Goal: Task Accomplishment & Management: Manage account settings

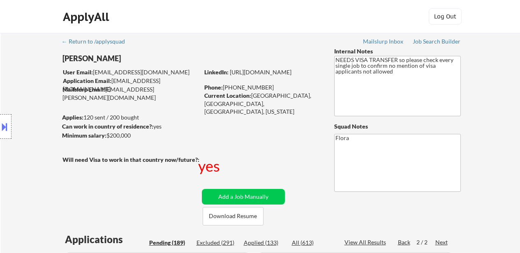
select select ""pending""
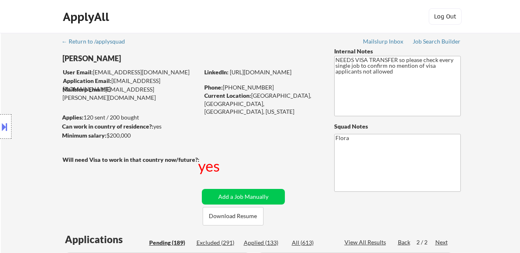
select select ""pending""
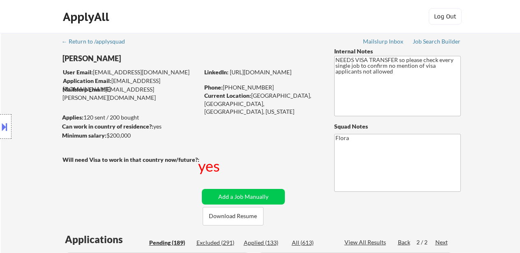
select select ""pending""
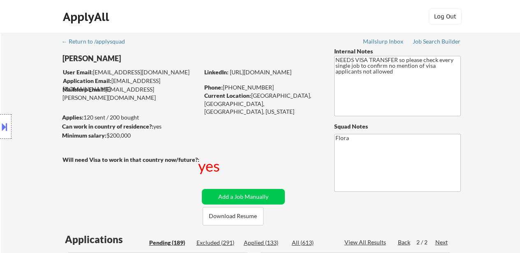
select select ""pending""
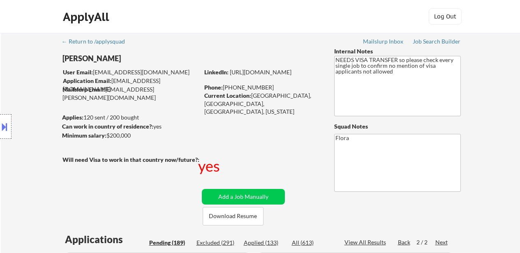
select select ""pending""
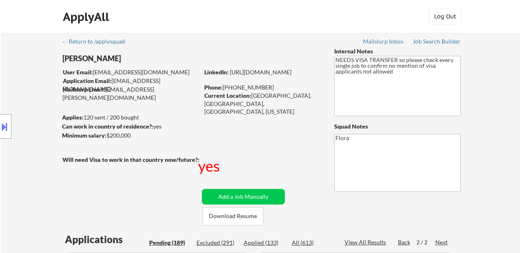
select select ""pending""
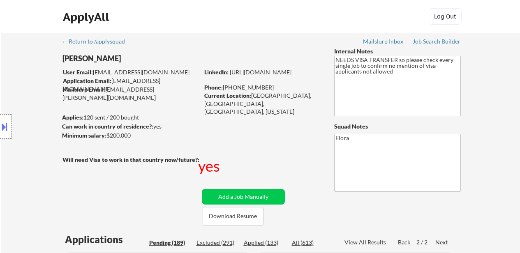
select select ""pending""
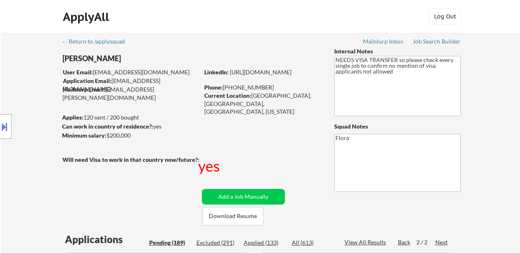
select select ""pending""
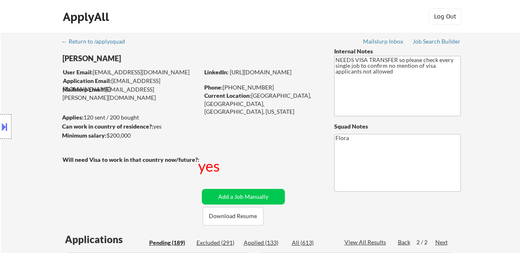
select select ""pending""
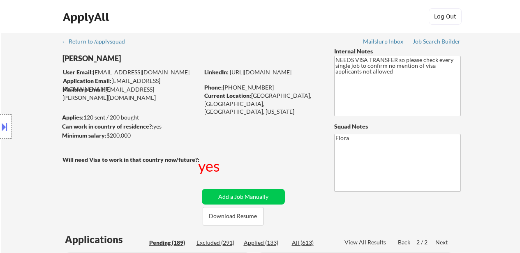
select select ""pending""
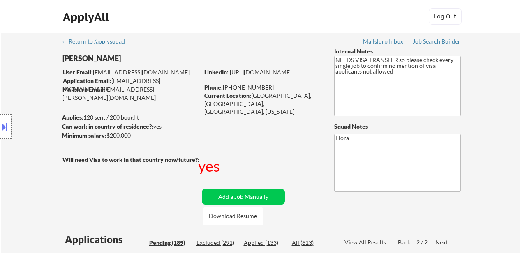
select select ""pending""
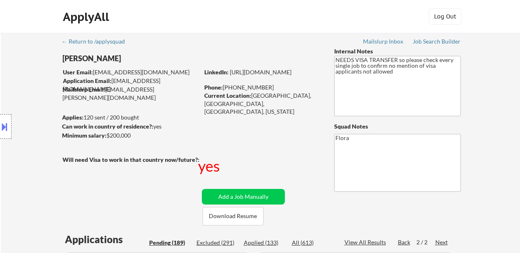
select select ""pending""
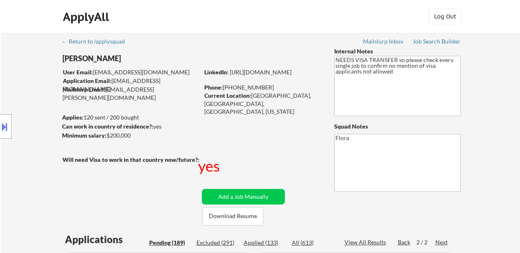
select select ""pending""
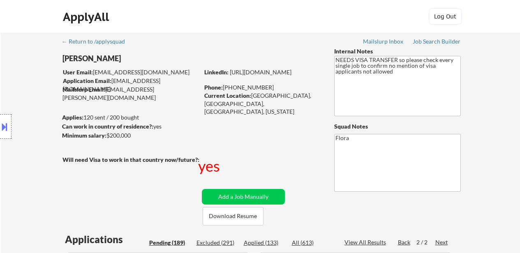
select select ""pending""
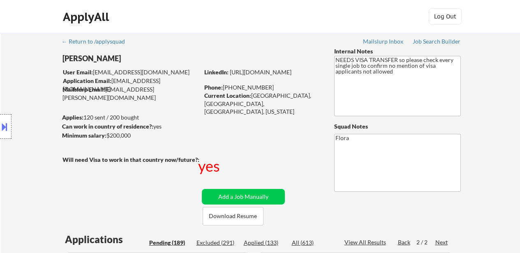
select select ""pending""
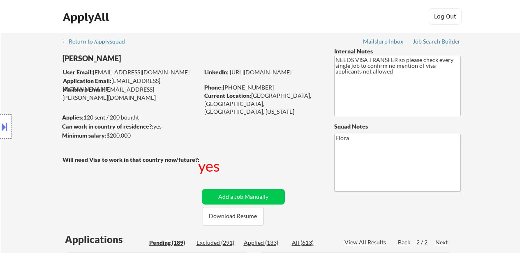
select select ""pending""
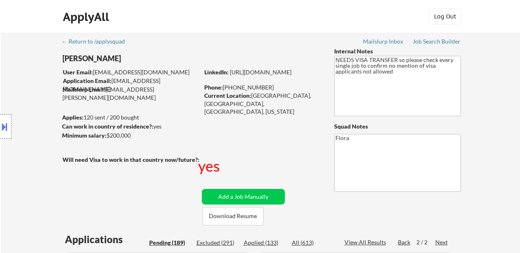
select select ""pending""
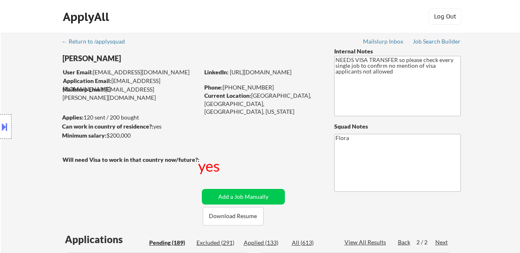
select select ""pending""
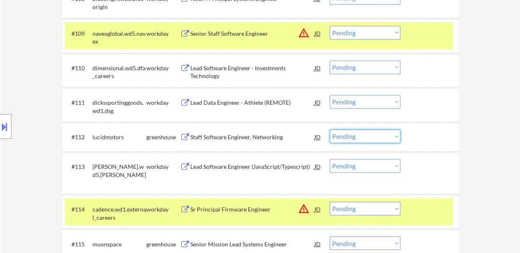
click at [369, 131] on select "Choose an option... Pending Applied Excluded (Questions) Excluded (Expired) Exc…" at bounding box center [365, 136] width 71 height 14
click at [330, 129] on select "Choose an option... Pending Applied Excluded (Questions) Excluded (Expired) Exc…" at bounding box center [365, 136] width 71 height 14
select select ""pending""
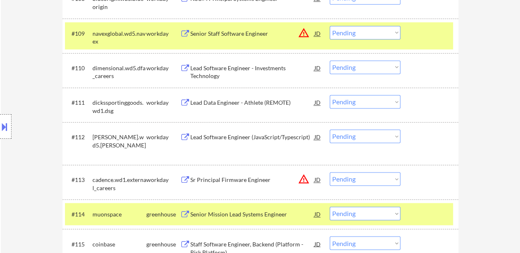
drag, startPoint x: 411, startPoint y: 30, endPoint x: 409, endPoint y: 43, distance: 12.8
click at [412, 30] on div "#109 navexglobal.wd5.navex workday Senior Staff Software Engineer JD warning_am…" at bounding box center [259, 35] width 388 height 27
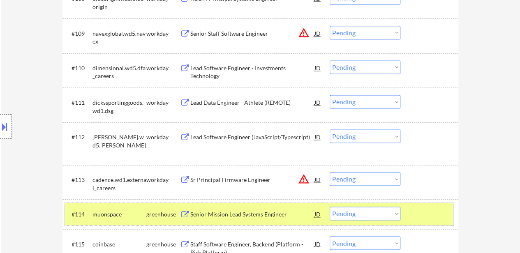
click at [421, 210] on div at bounding box center [430, 214] width 36 height 15
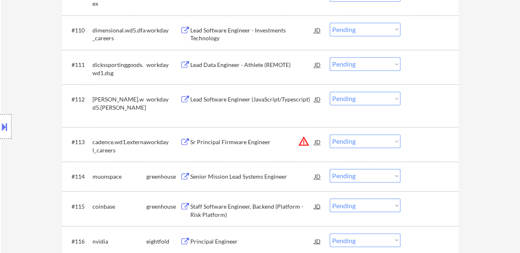
scroll to position [616, 0]
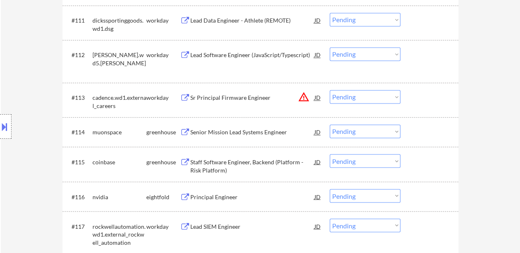
click at [237, 128] on div "Senior Mission Lead Systems Engineer" at bounding box center [252, 132] width 124 height 8
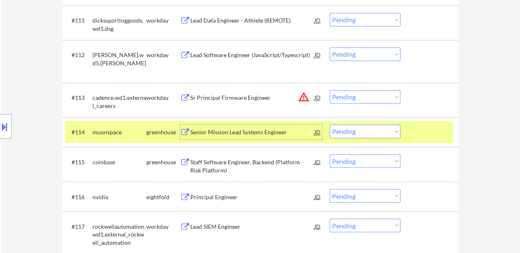
click at [372, 164] on select "Choose an option... Pending Applied Excluded (Questions) Excluded (Expired) Exc…" at bounding box center [365, 161] width 71 height 14
click at [330, 154] on select "Choose an option... Pending Applied Excluded (Questions) Excluded (Expired) Exc…" at bounding box center [365, 161] width 71 height 14
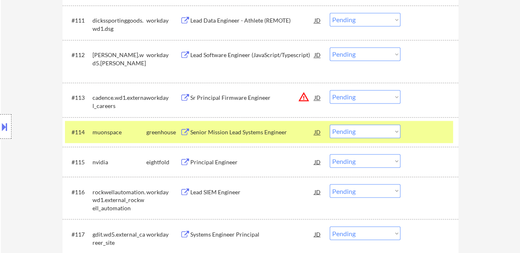
click at [340, 162] on select "Choose an option... Pending Applied Excluded (Questions) Excluded (Expired) Exc…" at bounding box center [365, 161] width 71 height 14
drag, startPoint x: 483, startPoint y: 156, endPoint x: 453, endPoint y: 156, distance: 30.4
click at [351, 164] on select "Choose an option... Pending Applied Excluded (Questions) Excluded (Expired) Exc…" at bounding box center [365, 161] width 71 height 14
click at [330, 154] on select "Choose an option... Pending Applied Excluded (Questions) Excluded (Expired) Exc…" at bounding box center [365, 161] width 71 height 14
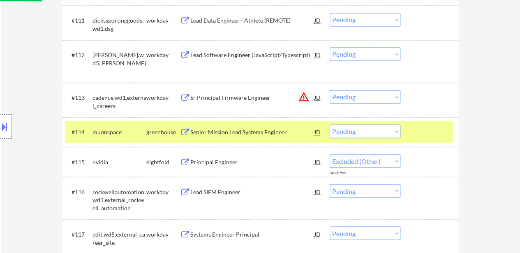
select select ""pending""
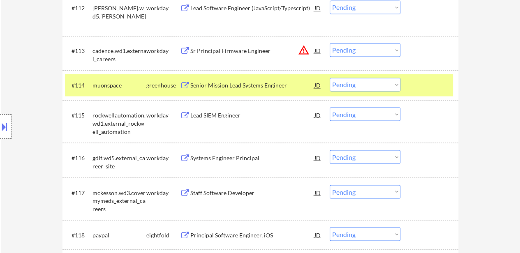
scroll to position [699, 0]
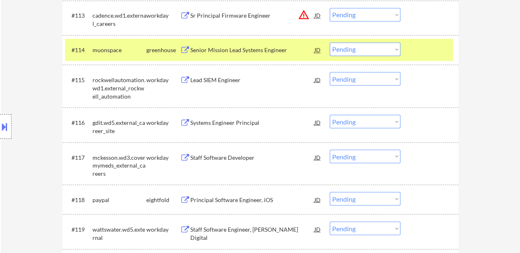
click at [376, 201] on select "Choose an option... Pending Applied Excluded (Questions) Excluded (Expired) Exc…" at bounding box center [365, 199] width 71 height 14
click at [330, 192] on select "Choose an option... Pending Applied Excluded (Questions) Excluded (Expired) Exc…" at bounding box center [365, 199] width 71 height 14
select select ""pending""
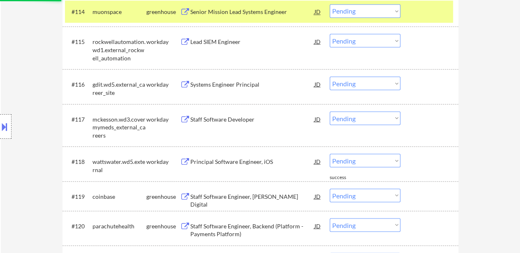
scroll to position [740, 0]
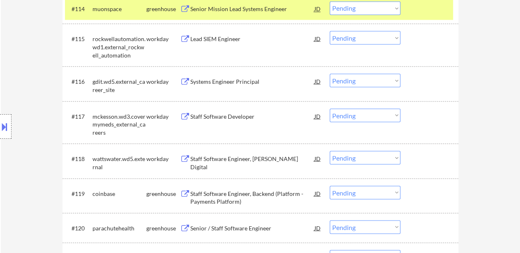
click at [383, 190] on select "Choose an option... Pending Applied Excluded (Questions) Excluded (Expired) Exc…" at bounding box center [365, 193] width 71 height 14
click at [330, 186] on select "Choose an option... Pending Applied Excluded (Questions) Excluded (Expired) Exc…" at bounding box center [365, 193] width 71 height 14
select select ""pending""
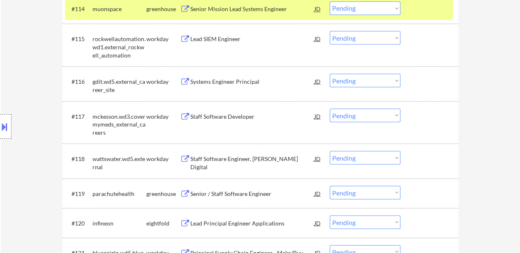
click at [238, 189] on div "Senior / Staff Software Engineer" at bounding box center [252, 193] width 124 height 8
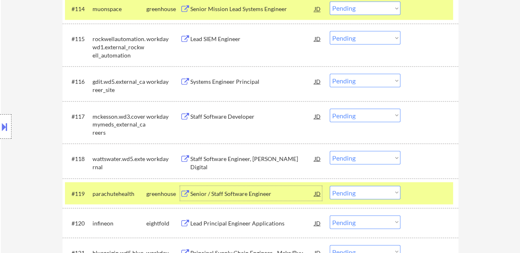
click at [364, 8] on select "Choose an option... Pending Applied Excluded (Questions) Excluded (Expired) Exc…" at bounding box center [365, 8] width 71 height 14
click at [330, 1] on select "Choose an option... Pending Applied Excluded (Questions) Excluded (Expired) Exc…" at bounding box center [365, 8] width 71 height 14
select select ""pending""
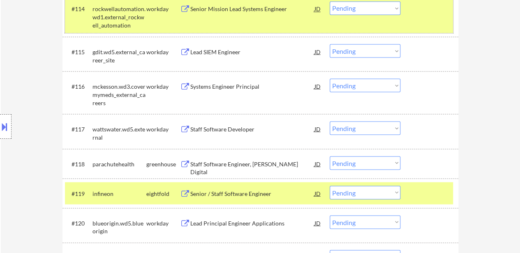
click at [439, 11] on div at bounding box center [430, 8] width 36 height 15
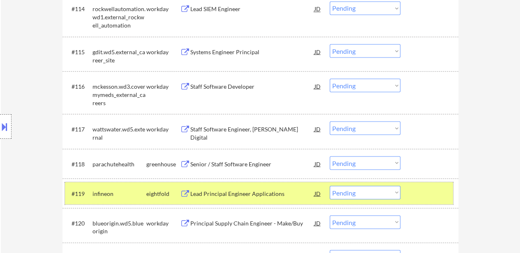
click at [435, 194] on div at bounding box center [430, 193] width 36 height 15
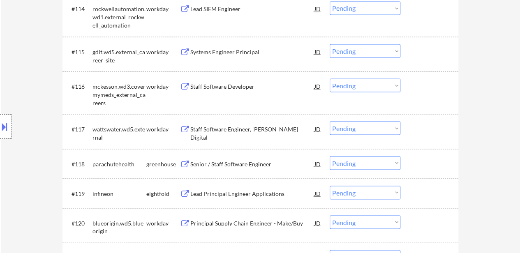
click at [431, 167] on div at bounding box center [430, 163] width 36 height 15
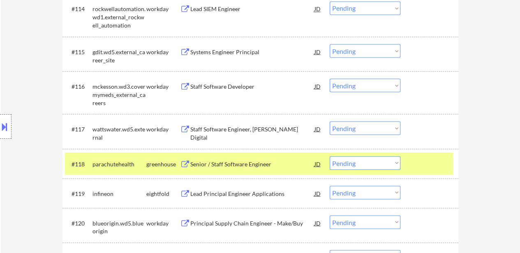
click at [335, 193] on select "Choose an option... Pending Applied Excluded (Questions) Excluded (Expired) Exc…" at bounding box center [365, 193] width 71 height 14
click at [330, 186] on select "Choose an option... Pending Applied Excluded (Questions) Excluded (Expired) Exc…" at bounding box center [365, 193] width 71 height 14
select select ""pending""
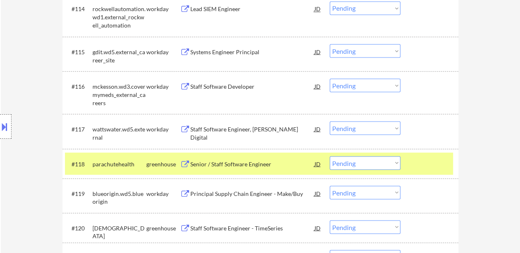
click at [241, 231] on div "Staff Software Engineer - TimeSeries" at bounding box center [252, 228] width 124 height 8
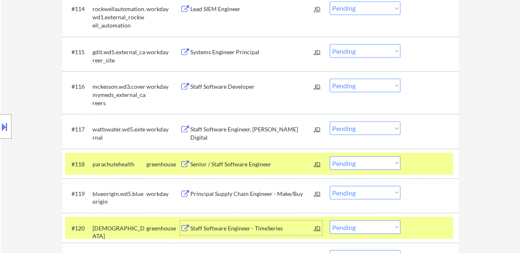
click at [357, 165] on select "Choose an option... Pending Applied Excluded (Questions) Excluded (Expired) Exc…" at bounding box center [365, 163] width 71 height 14
click at [330, 156] on select "Choose an option... Pending Applied Excluded (Questions) Excluded (Expired) Exc…" at bounding box center [365, 163] width 71 height 14
select select ""pending""
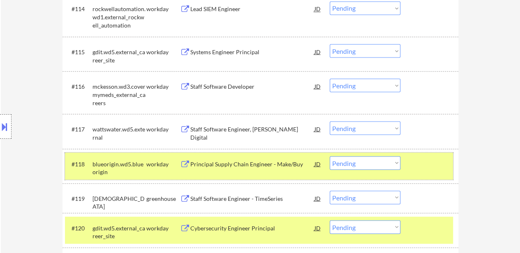
click at [427, 165] on div at bounding box center [430, 163] width 36 height 15
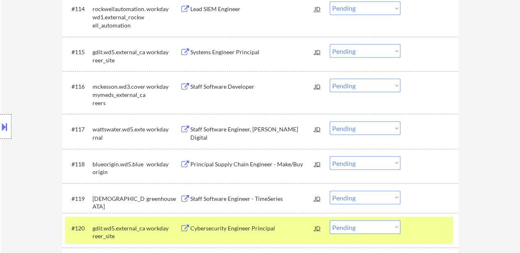
click at [412, 223] on div at bounding box center [430, 227] width 36 height 15
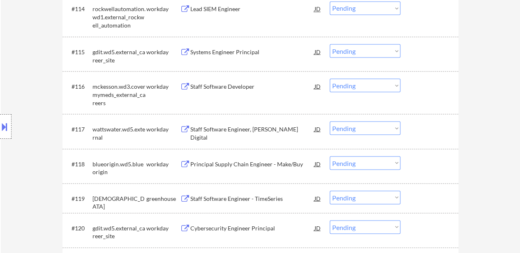
click at [412, 200] on div at bounding box center [430, 198] width 36 height 15
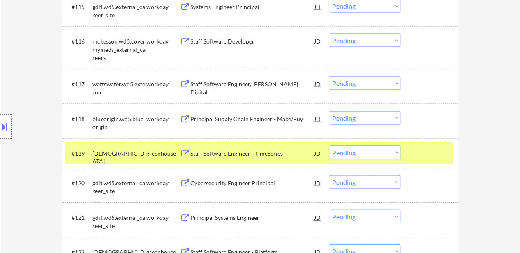
scroll to position [863, 0]
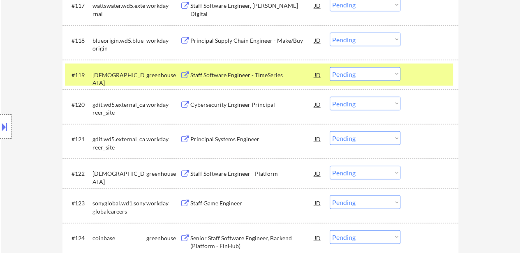
click at [360, 236] on select "Choose an option... Pending Applied Excluded (Questions) Excluded (Expired) Exc…" at bounding box center [365, 238] width 71 height 14
click at [330, 231] on select "Choose an option... Pending Applied Excluded (Questions) Excluded (Expired) Exc…" at bounding box center [365, 238] width 71 height 14
click at [352, 236] on select "Choose an option... Pending Applied Excluded (Questions) Excluded (Expired) Exc…" at bounding box center [365, 238] width 71 height 14
click at [330, 231] on select "Choose an option... Pending Applied Excluded (Questions) Excluded (Expired) Exc…" at bounding box center [365, 238] width 71 height 14
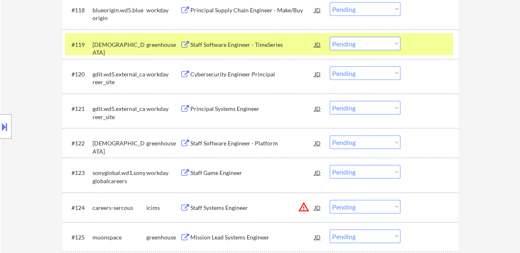
scroll to position [904, 0]
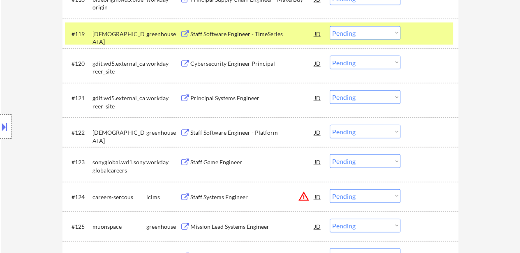
click at [348, 194] on select "Choose an option... Pending Applied Excluded (Questions) Excluded (Expired) Exc…" at bounding box center [365, 196] width 71 height 14
click at [330, 189] on select "Choose an option... Pending Applied Excluded (Questions) Excluded (Expired) Exc…" at bounding box center [365, 196] width 71 height 14
select select ""pending""
click at [348, 226] on select "Choose an option... Pending Applied Excluded (Questions) Excluded (Expired) Exc…" at bounding box center [365, 226] width 71 height 14
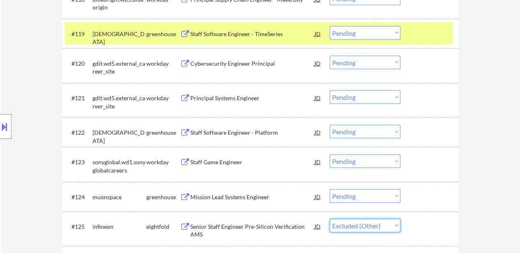
click at [330, 219] on select "Choose an option... Pending Applied Excluded (Questions) Excluded (Expired) Exc…" at bounding box center [365, 226] width 71 height 14
select select ""pending""
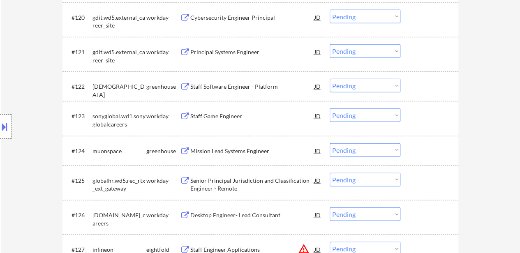
scroll to position [986, 0]
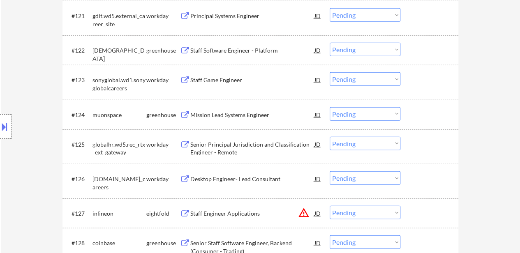
click at [368, 213] on select "Choose an option... Pending Applied Excluded (Questions) Excluded (Expired) Exc…" at bounding box center [365, 213] width 71 height 14
click at [330, 206] on select "Choose an option... Pending Applied Excluded (Questions) Excluded (Expired) Exc…" at bounding box center [365, 213] width 71 height 14
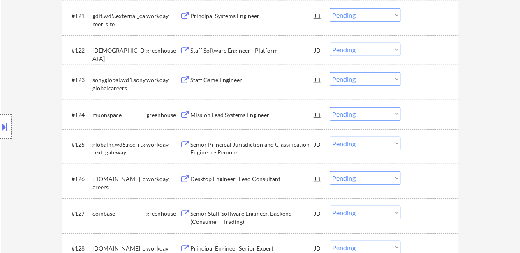
click at [349, 215] on select "Choose an option... Pending Applied Excluded (Questions) Excluded (Expired) Exc…" at bounding box center [365, 213] width 71 height 14
click at [330, 206] on select "Choose an option... Pending Applied Excluded (Questions) Excluded (Expired) Exc…" at bounding box center [365, 213] width 71 height 14
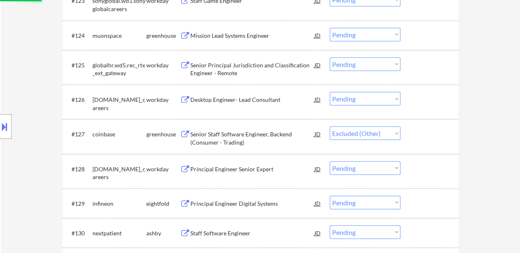
scroll to position [1068, 0]
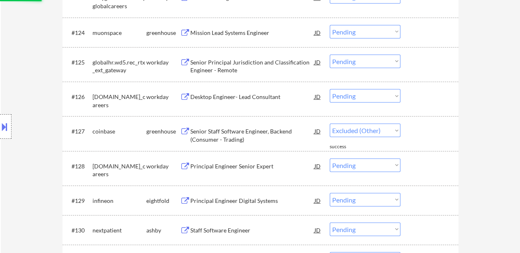
select select ""pending""
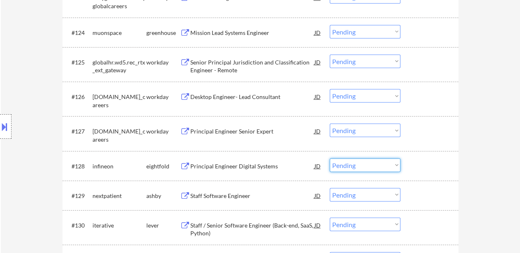
click at [364, 167] on select "Choose an option... Pending Applied Excluded (Questions) Excluded (Expired) Exc…" at bounding box center [365, 166] width 71 height 14
click at [330, 159] on select "Choose an option... Pending Applied Excluded (Questions) Excluded (Expired) Exc…" at bounding box center [365, 166] width 71 height 14
select select ""pending""
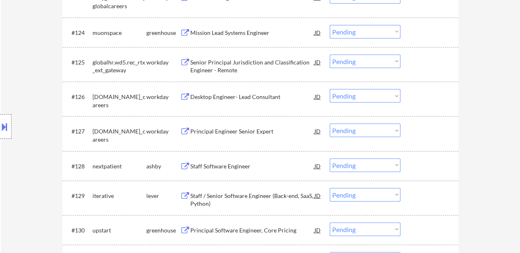
click at [233, 164] on div "Staff Software Engineer" at bounding box center [252, 166] width 124 height 8
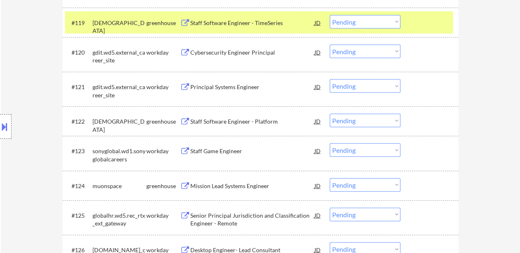
scroll to position [904, 0]
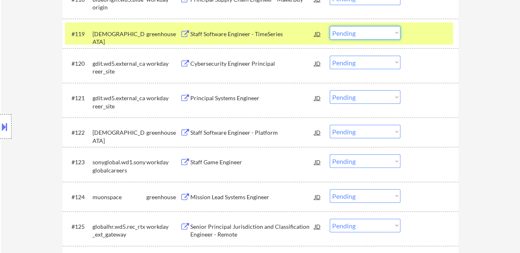
click at [348, 35] on select "Choose an option... Pending Applied Excluded (Questions) Excluded (Expired) Exc…" at bounding box center [365, 33] width 71 height 14
click at [330, 26] on select "Choose an option... Pending Applied Excluded (Questions) Excluded (Expired) Exc…" at bounding box center [365, 33] width 71 height 14
select select ""pending""
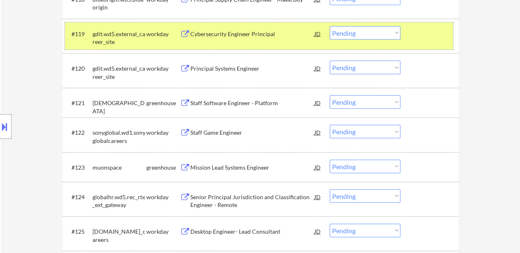
click at [428, 33] on div at bounding box center [430, 33] width 36 height 15
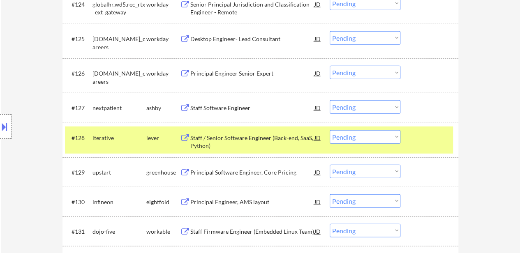
scroll to position [1110, 0]
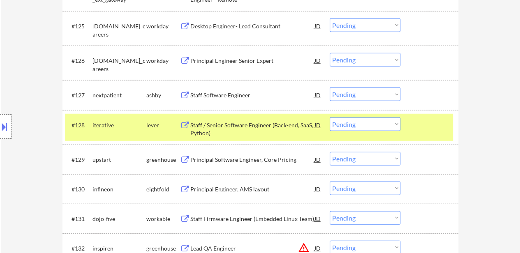
click at [408, 94] on div "#127 nextpatient [PERSON_NAME] Staff Software Engineer JD warning_amber Choose …" at bounding box center [259, 95] width 388 height 22
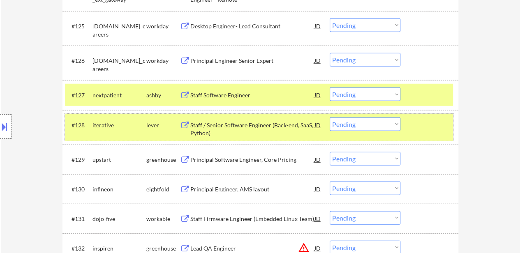
click at [407, 130] on div "#128 iterative lever Staff / Senior Software Engineer (Back-end, SaaS, Python) …" at bounding box center [259, 127] width 388 height 27
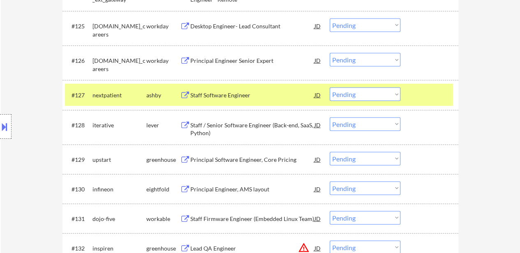
click at [252, 121] on div "Staff / Senior Software Engineer (Back-end, SaaS, Python)" at bounding box center [252, 129] width 124 height 16
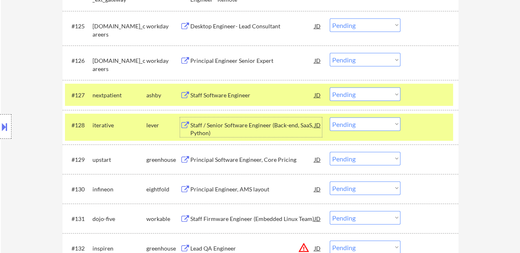
click at [366, 92] on select "Choose an option... Pending Applied Excluded (Questions) Excluded (Expired) Exc…" at bounding box center [365, 95] width 71 height 14
click at [330, 88] on select "Choose an option... Pending Applied Excluded (Questions) Excluded (Expired) Exc…" at bounding box center [365, 95] width 71 height 14
click at [267, 168] on div "#129 upstart greenhouse Principal Software Engineer, Core Pricing JD warning_am…" at bounding box center [259, 159] width 388 height 22
select select ""pending""
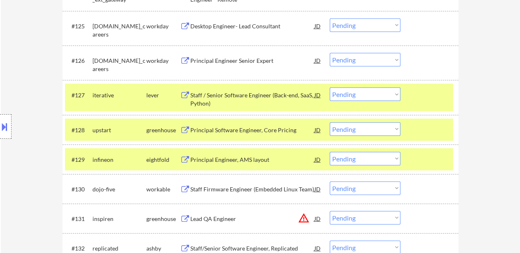
click at [430, 156] on div at bounding box center [430, 159] width 36 height 15
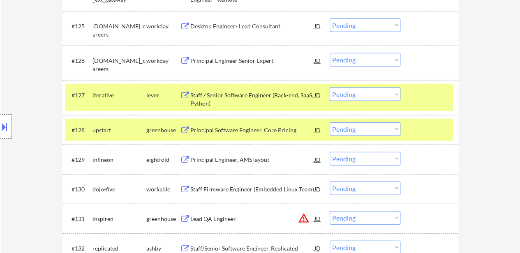
click at [347, 159] on select "Choose an option... Pending Applied Excluded (Questions) Excluded (Expired) Exc…" at bounding box center [365, 159] width 71 height 14
click at [330, 152] on select "Choose an option... Pending Applied Excluded (Questions) Excluded (Expired) Exc…" at bounding box center [365, 159] width 71 height 14
select select ""pending""
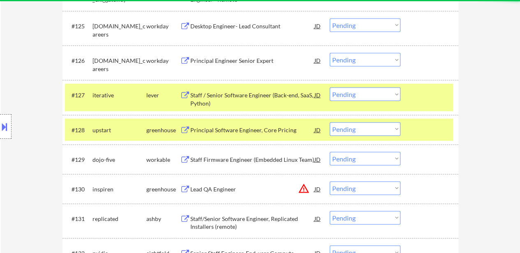
click at [410, 136] on div "#128 upstart greenhouse Principal Software Engineer, Core Pricing JD warning_am…" at bounding box center [259, 130] width 388 height 22
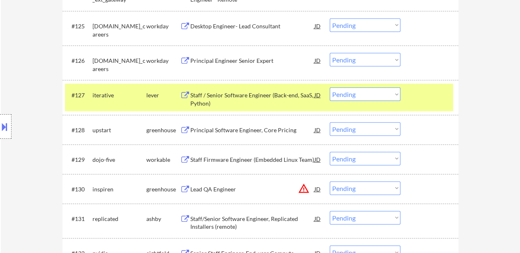
click at [252, 135] on div "Principal Software Engineer, Core Pricing" at bounding box center [252, 129] width 124 height 15
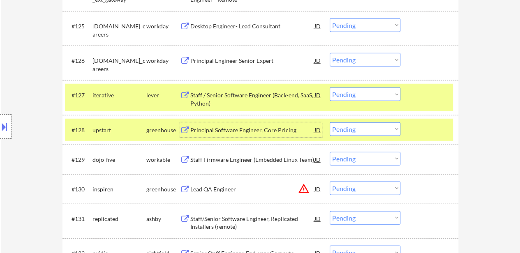
click at [256, 130] on div "Principal Software Engineer, Core Pricing" at bounding box center [252, 130] width 124 height 8
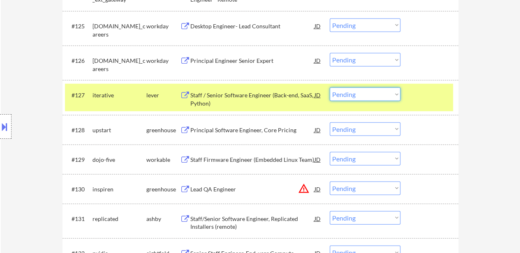
click at [344, 92] on select "Choose an option... Pending Applied Excluded (Questions) Excluded (Expired) Exc…" at bounding box center [365, 95] width 71 height 14
click at [330, 88] on select "Choose an option... Pending Applied Excluded (Questions) Excluded (Expired) Exc…" at bounding box center [365, 95] width 71 height 14
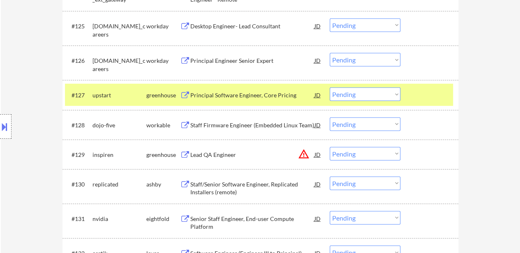
click at [362, 91] on select "Choose an option... Pending Applied Excluded (Questions) Excluded (Expired) Exc…" at bounding box center [365, 95] width 71 height 14
click at [330, 88] on select "Choose an option... Pending Applied Excluded (Questions) Excluded (Expired) Exc…" at bounding box center [365, 95] width 71 height 14
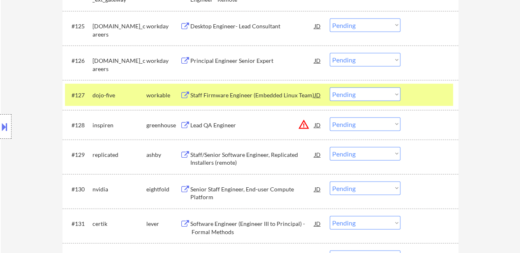
click at [251, 93] on div "Staff Firmware Engineer (Embedded Linux Team)" at bounding box center [252, 95] width 124 height 8
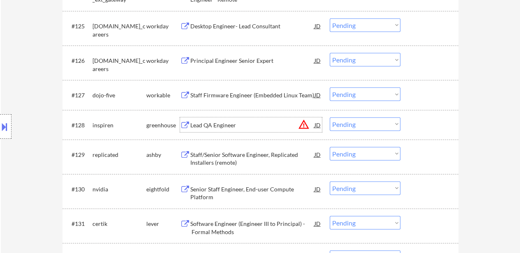
click at [219, 122] on div "Lead QA Engineer" at bounding box center [252, 125] width 124 height 8
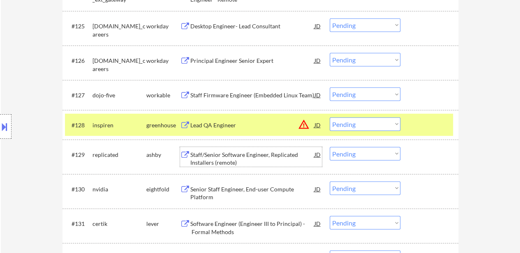
click at [219, 154] on div "Staff/Senior Software Engineer, Replicated Installers (remote)" at bounding box center [252, 159] width 124 height 16
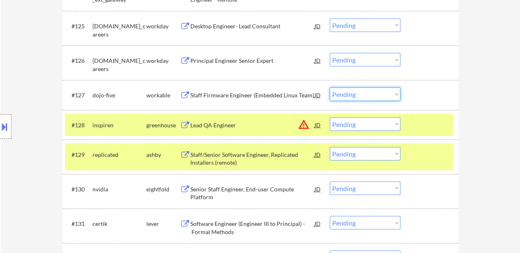
click at [356, 96] on select "Choose an option... Pending Applied Excluded (Questions) Excluded (Expired) Exc…" at bounding box center [365, 95] width 71 height 14
click at [330, 88] on select "Choose an option... Pending Applied Excluded (Questions) Excluded (Expired) Exc…" at bounding box center [365, 95] width 71 height 14
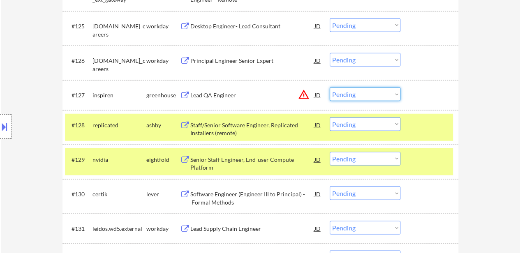
click at [363, 95] on select "Choose an option... Pending Applied Excluded (Questions) Excluded (Expired) Exc…" at bounding box center [365, 95] width 71 height 14
click at [330, 88] on select "Choose an option... Pending Applied Excluded (Questions) Excluded (Expired) Exc…" at bounding box center [365, 95] width 71 height 14
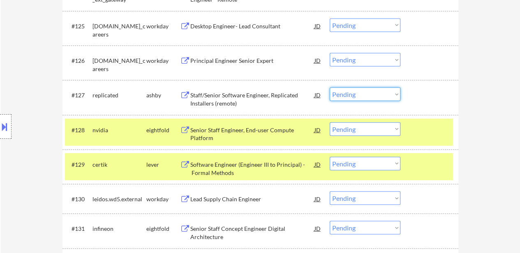
click at [355, 91] on select "Choose an option... Pending Applied Excluded (Questions) Excluded (Expired) Exc…" at bounding box center [365, 95] width 71 height 14
click at [330, 88] on select "Choose an option... Pending Applied Excluded (Questions) Excluded (Expired) Exc…" at bounding box center [365, 95] width 71 height 14
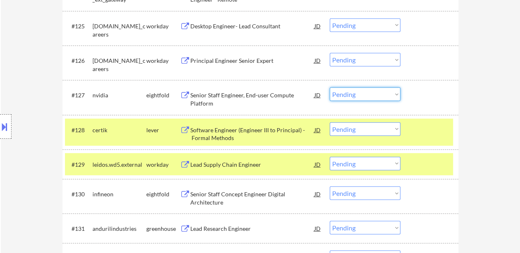
click at [365, 94] on select "Choose an option... Pending Applied Excluded (Questions) Excluded (Expired) Exc…" at bounding box center [365, 95] width 71 height 14
click at [330, 88] on select "Choose an option... Pending Applied Excluded (Questions) Excluded (Expired) Exc…" at bounding box center [365, 95] width 71 height 14
select select ""pending""
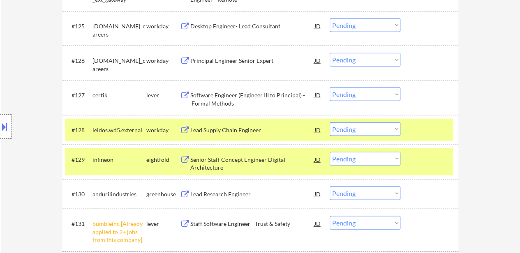
click at [422, 134] on div at bounding box center [430, 129] width 36 height 15
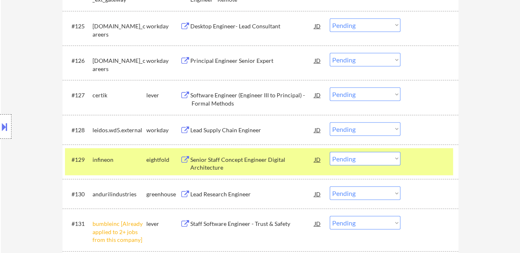
click at [423, 153] on div at bounding box center [430, 159] width 36 height 15
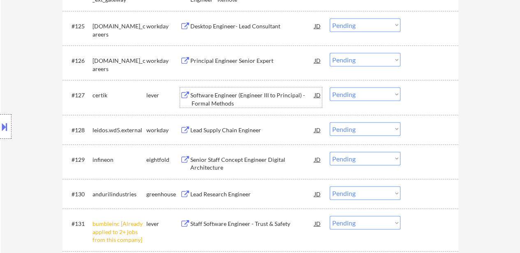
click at [265, 95] on div "Software Engineer (Engineer III to Principal) - Formal Methods" at bounding box center [252, 99] width 124 height 16
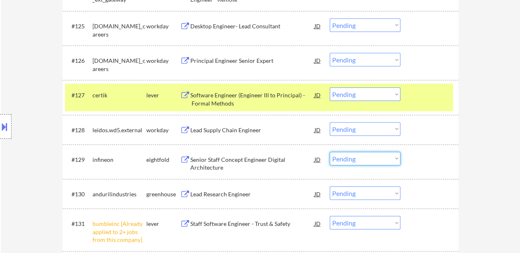
click at [359, 161] on select "Choose an option... Pending Applied Excluded (Questions) Excluded (Expired) Exc…" at bounding box center [365, 159] width 71 height 14
click at [330, 152] on select "Choose an option... Pending Applied Excluded (Questions) Excluded (Expired) Exc…" at bounding box center [365, 159] width 71 height 14
select select ""pending""
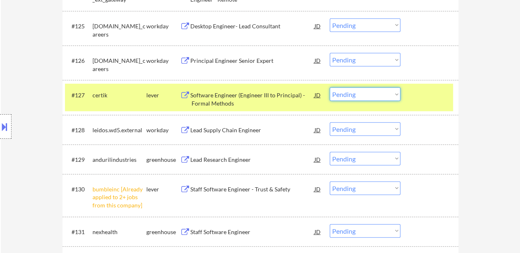
drag, startPoint x: 357, startPoint y: 92, endPoint x: 357, endPoint y: 98, distance: 6.2
click at [357, 92] on select "Choose an option... Pending Applied Excluded (Questions) Excluded (Expired) Exc…" at bounding box center [365, 95] width 71 height 14
click at [330, 88] on select "Choose an option... Pending Applied Excluded (Questions) Excluded (Expired) Exc…" at bounding box center [365, 95] width 71 height 14
select select ""pending""
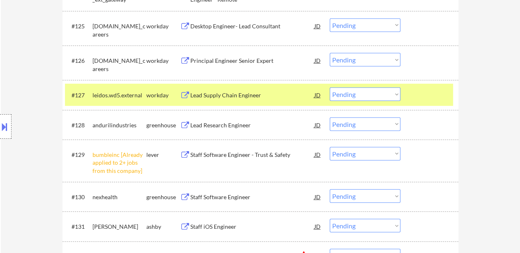
click at [245, 122] on div "Lead Research Engineer" at bounding box center [252, 125] width 124 height 8
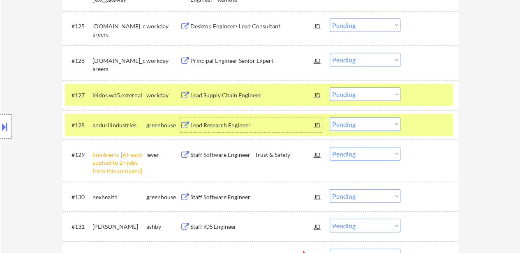
click at [371, 151] on select "Choose an option... Pending Applied Excluded (Questions) Excluded (Expired) Exc…" at bounding box center [365, 154] width 71 height 14
click at [330, 147] on select "Choose an option... Pending Applied Excluded (Questions) Excluded (Expired) Exc…" at bounding box center [365, 154] width 71 height 14
select select ""pending""
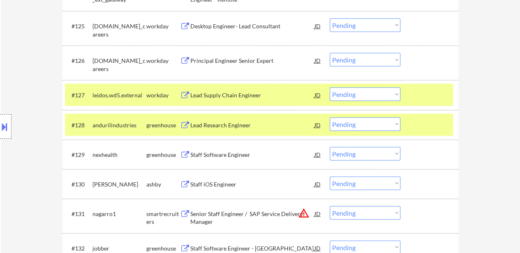
click at [422, 94] on div at bounding box center [430, 95] width 36 height 15
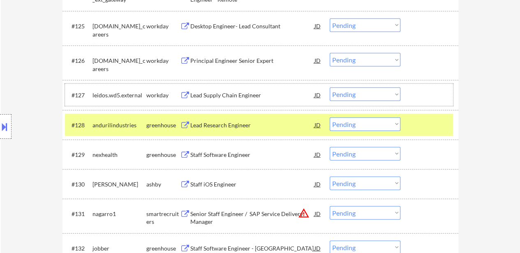
click at [363, 122] on select "Choose an option... Pending Applied Excluded (Questions) Excluded (Expired) Exc…" at bounding box center [365, 125] width 71 height 14
click at [330, 118] on select "Choose an option... Pending Applied Excluded (Questions) Excluded (Expired) Exc…" at bounding box center [365, 125] width 71 height 14
click at [210, 152] on div "Staff Software Engineer" at bounding box center [252, 155] width 124 height 8
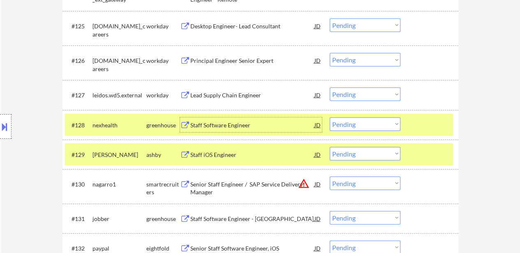
click at [221, 126] on div "Staff Software Engineer" at bounding box center [252, 125] width 124 height 8
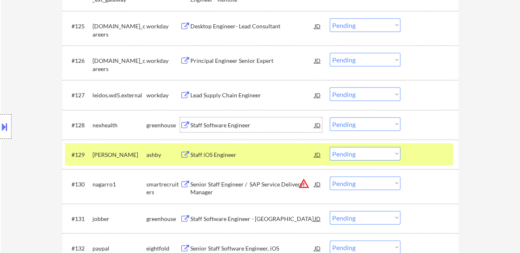
click at [351, 124] on select "Choose an option... Pending Applied Excluded (Questions) Excluded (Expired) Exc…" at bounding box center [365, 125] width 71 height 14
click at [330, 118] on select "Choose an option... Pending Applied Excluded (Questions) Excluded (Expired) Exc…" at bounding box center [365, 125] width 71 height 14
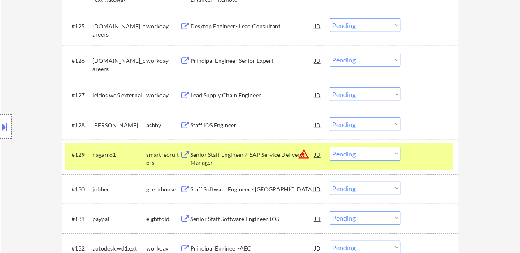
click at [411, 159] on div "#129 nagarro1 smartrecruiters Senior Staff Engineer / SAP Service Delivery Mana…" at bounding box center [259, 156] width 388 height 27
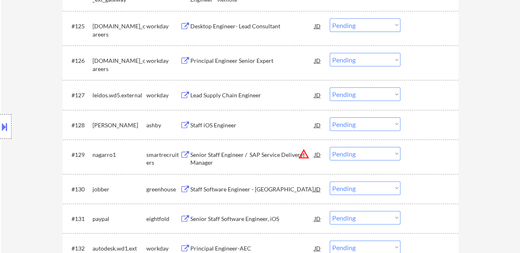
click at [249, 186] on div "Staff Software Engineer - [GEOGRAPHIC_DATA]" at bounding box center [252, 189] width 124 height 8
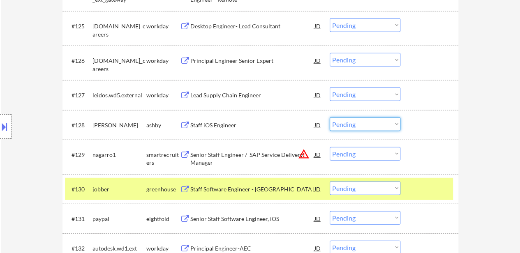
click at [367, 121] on select "Choose an option... Pending Applied Excluded (Questions) Excluded (Expired) Exc…" at bounding box center [365, 125] width 71 height 14
click at [330, 118] on select "Choose an option... Pending Applied Excluded (Questions) Excluded (Expired) Exc…" at bounding box center [365, 125] width 71 height 14
select select ""pending""
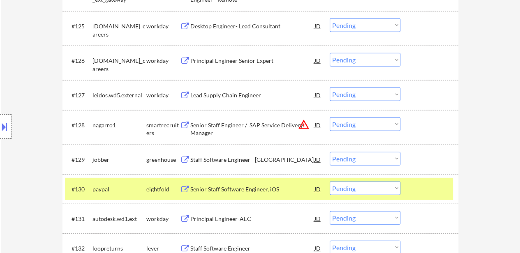
click at [359, 186] on select "Choose an option... Pending Applied Excluded (Questions) Excluded (Expired) Exc…" at bounding box center [365, 189] width 71 height 14
click at [330, 182] on select "Choose an option... Pending Applied Excluded (Questions) Excluded (Expired) Exc…" at bounding box center [365, 189] width 71 height 14
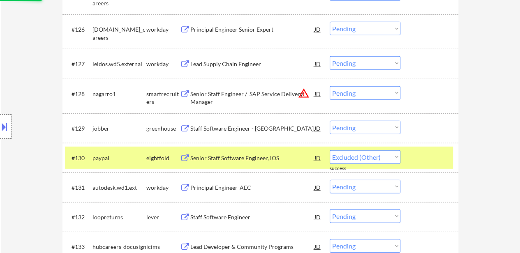
select select ""pending""
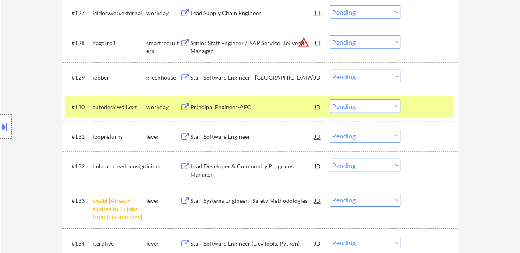
click at [429, 103] on div at bounding box center [430, 106] width 36 height 15
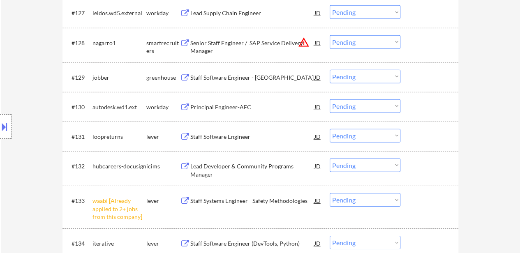
click at [229, 135] on div "Staff Software Engineer" at bounding box center [252, 137] width 124 height 8
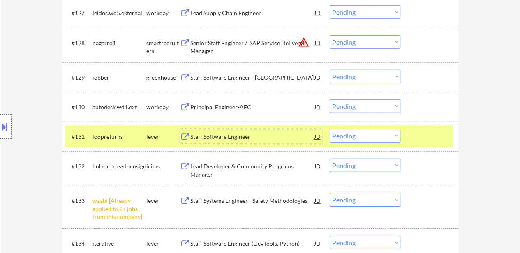
click at [358, 74] on select "Choose an option... Pending Applied Excluded (Questions) Excluded (Expired) Exc…" at bounding box center [365, 77] width 71 height 14
click at [330, 70] on select "Choose an option... Pending Applied Excluded (Questions) Excluded (Expired) Exc…" at bounding box center [365, 77] width 71 height 14
select select ""pending""
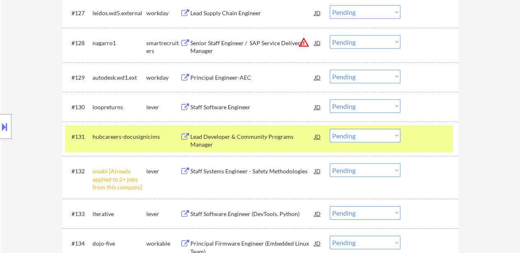
click at [369, 104] on select "Choose an option... Pending Applied Excluded (Questions) Excluded (Expired) Exc…" at bounding box center [365, 106] width 71 height 14
click at [330, 99] on select "Choose an option... Pending Applied Excluded (Questions) Excluded (Expired) Exc…" at bounding box center [365, 106] width 71 height 14
select select ""pending""
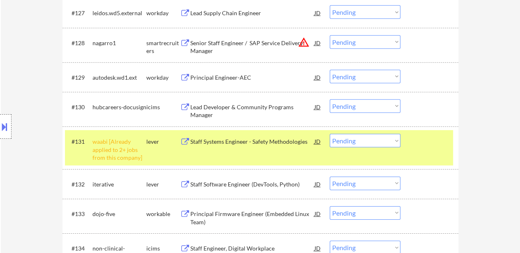
click at [366, 140] on select "Choose an option... Pending Applied Excluded (Questions) Excluded (Expired) Exc…" at bounding box center [365, 141] width 71 height 14
click at [330, 134] on select "Choose an option... Pending Applied Excluded (Questions) Excluded (Expired) Exc…" at bounding box center [365, 141] width 71 height 14
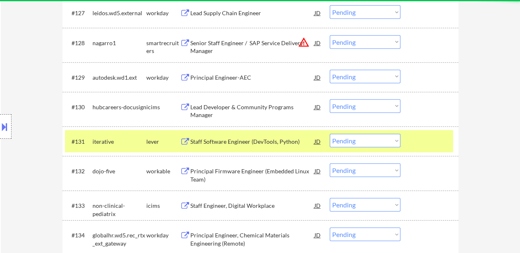
click at [433, 136] on div at bounding box center [430, 141] width 36 height 15
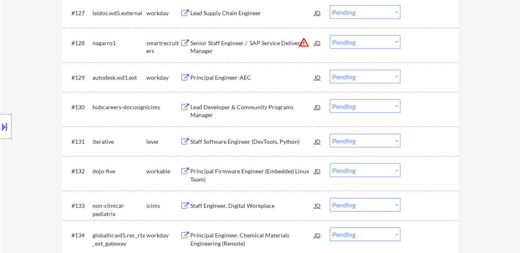
click at [234, 143] on div "Staff Software Engineer (DevTools, Python)" at bounding box center [252, 142] width 124 height 8
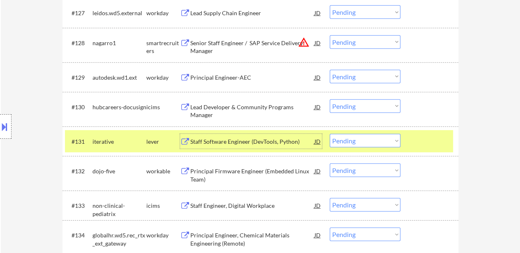
click at [269, 171] on div "Principal Firmware Engineer (Embedded Linux Team)" at bounding box center [252, 175] width 124 height 16
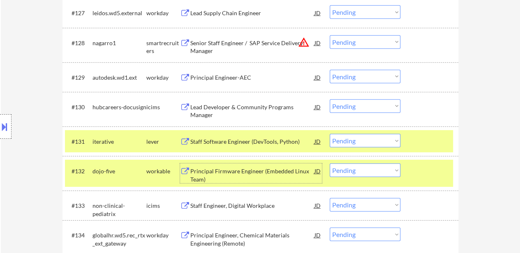
click at [381, 141] on select "Choose an option... Pending Applied Excluded (Questions) Excluded (Expired) Exc…" at bounding box center [365, 141] width 71 height 14
click at [330, 134] on select "Choose an option... Pending Applied Excluded (Questions) Excluded (Expired) Exc…" at bounding box center [365, 141] width 71 height 14
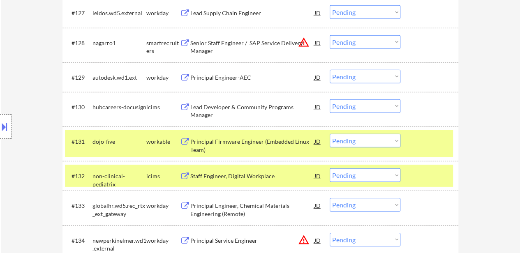
click at [369, 145] on select "Choose an option... Pending Applied Excluded (Questions) Excluded (Expired) Exc…" at bounding box center [365, 141] width 71 height 14
click at [330, 134] on select "Choose an option... Pending Applied Excluded (Questions) Excluded (Expired) Exc…" at bounding box center [365, 141] width 71 height 14
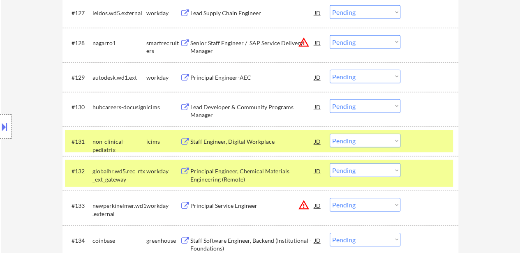
click at [366, 142] on select "Choose an option... Pending Applied Excluded (Questions) Excluded (Expired) Exc…" at bounding box center [365, 141] width 71 height 14
click at [330, 134] on select "Choose an option... Pending Applied Excluded (Questions) Excluded (Expired) Exc…" at bounding box center [365, 141] width 71 height 14
select select ""pending""
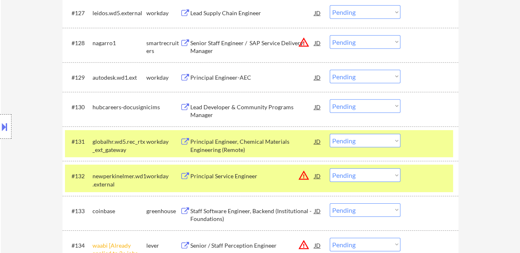
scroll to position [1274, 0]
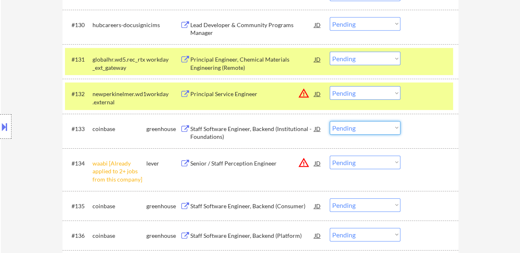
click at [373, 127] on select "Choose an option... Pending Applied Excluded (Questions) Excluded (Expired) Exc…" at bounding box center [365, 128] width 71 height 14
select select ""excluded__other_""
click at [330, 121] on select "Choose an option... Pending Applied Excluded (Questions) Excluded (Expired) Exc…" at bounding box center [365, 128] width 71 height 14
click at [432, 58] on div at bounding box center [430, 59] width 36 height 15
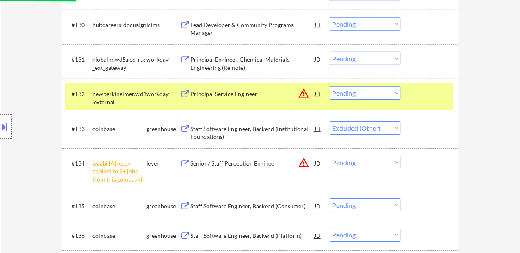
click at [431, 93] on div at bounding box center [430, 93] width 36 height 15
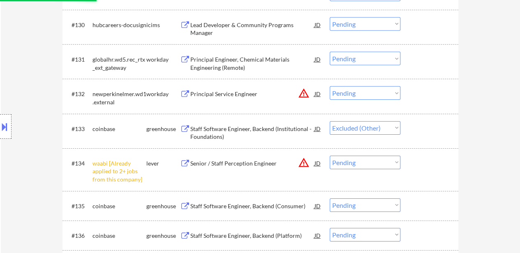
click at [372, 161] on select "Choose an option... Pending Applied Excluded (Questions) Excluded (Expired) Exc…" at bounding box center [365, 163] width 71 height 14
click at [330, 156] on select "Choose an option... Pending Applied Excluded (Questions) Excluded (Expired) Exc…" at bounding box center [365, 163] width 71 height 14
select select ""pending""
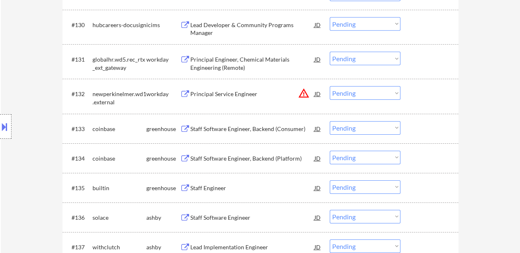
click at [381, 129] on select "Choose an option... Pending Applied Excluded (Questions) Excluded (Expired) Exc…" at bounding box center [365, 128] width 71 height 14
click at [330, 121] on select "Choose an option... Pending Applied Excluded (Questions) Excluded (Expired) Exc…" at bounding box center [365, 128] width 71 height 14
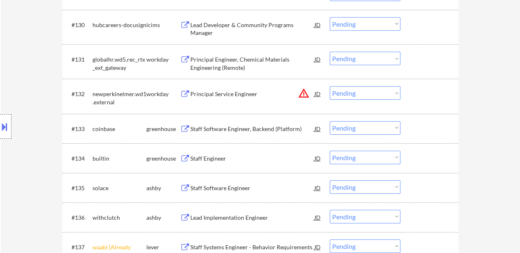
click at [382, 128] on select "Choose an option... Pending Applied Excluded (Questions) Excluded (Expired) Exc…" at bounding box center [365, 128] width 71 height 14
click at [330, 121] on select "Choose an option... Pending Applied Excluded (Questions) Excluded (Expired) Exc…" at bounding box center [365, 128] width 71 height 14
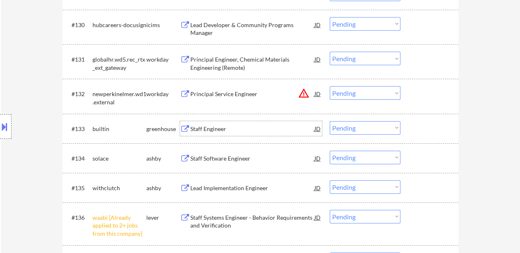
click at [203, 129] on div "Staff Engineer" at bounding box center [252, 129] width 124 height 8
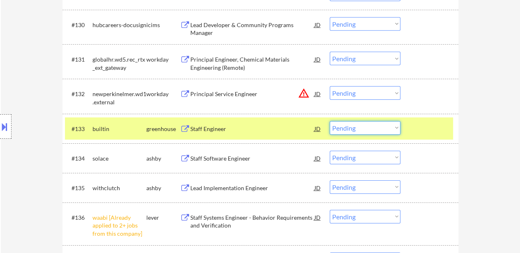
click at [375, 127] on select "Choose an option... Pending Applied Excluded (Questions) Excluded (Expired) Exc…" at bounding box center [365, 128] width 71 height 14
click at [330, 121] on select "Choose an option... Pending Applied Excluded (Questions) Excluded (Expired) Exc…" at bounding box center [365, 128] width 71 height 14
click at [208, 152] on div "Staff Software Engineer" at bounding box center [252, 158] width 124 height 15
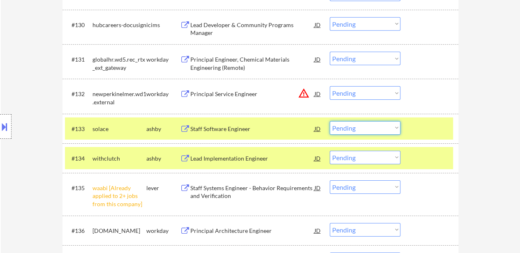
click at [383, 128] on select "Choose an option... Pending Applied Excluded (Questions) Excluded (Expired) Exc…" at bounding box center [365, 128] width 71 height 14
click at [330, 121] on select "Choose an option... Pending Applied Excluded (Questions) Excluded (Expired) Exc…" at bounding box center [365, 128] width 71 height 14
select select ""pending""
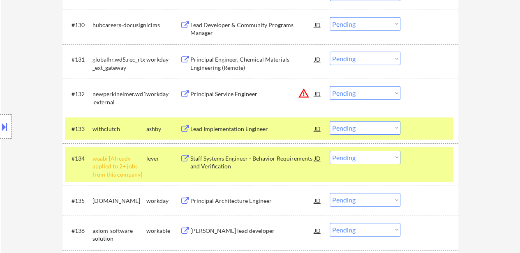
click at [371, 151] on select "Choose an option... Pending Applied Excluded (Questions) Excluded (Expired) Exc…" at bounding box center [365, 158] width 71 height 14
click at [330, 151] on select "Choose an option... Pending Applied Excluded (Questions) Excluded (Expired) Exc…" at bounding box center [365, 158] width 71 height 14
click at [218, 121] on div "Lead Implementation Engineer" at bounding box center [252, 128] width 124 height 15
select select ""pending""
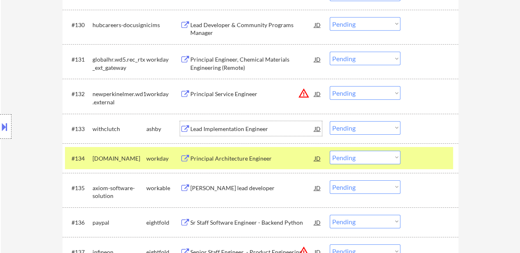
scroll to position [1315, 0]
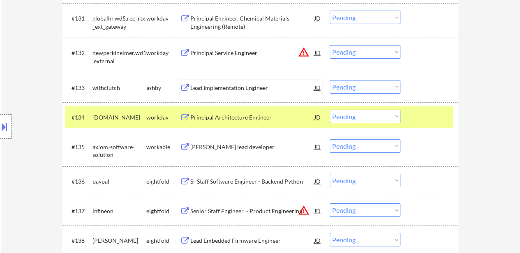
click at [421, 111] on div at bounding box center [430, 117] width 36 height 15
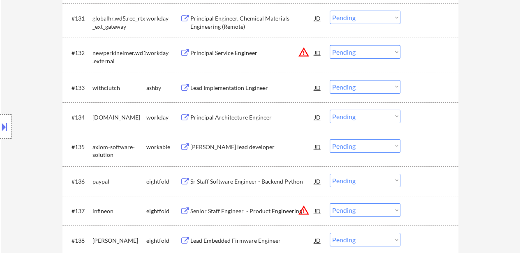
click at [424, 90] on div at bounding box center [430, 87] width 36 height 15
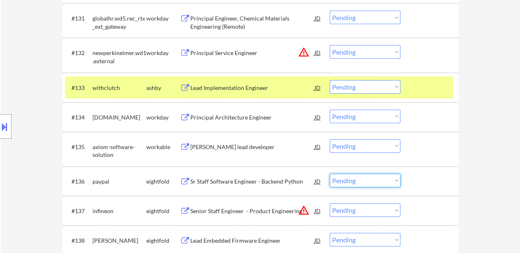
click at [373, 182] on select "Choose an option... Pending Applied Excluded (Questions) Excluded (Expired) Exc…" at bounding box center [365, 181] width 71 height 14
click at [330, 174] on select "Choose an option... Pending Applied Excluded (Questions) Excluded (Expired) Exc…" at bounding box center [365, 181] width 71 height 14
click at [368, 182] on select "Choose an option... Pending Applied Excluded (Questions) Excluded (Expired) Exc…" at bounding box center [365, 181] width 71 height 14
click at [330, 174] on select "Choose an option... Pending Applied Excluded (Questions) Excluded (Expired) Exc…" at bounding box center [365, 181] width 71 height 14
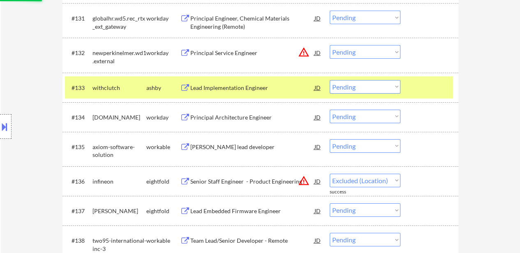
select select ""pending""
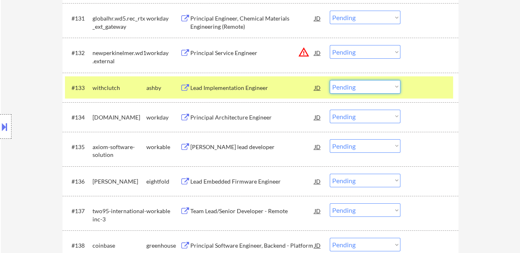
click at [392, 85] on select "Choose an option... Pending Applied Excluded (Questions) Excluded (Expired) Exc…" at bounding box center [365, 87] width 71 height 14
click at [330, 80] on select "Choose an option... Pending Applied Excluded (Questions) Excluded (Expired) Exc…" at bounding box center [365, 87] width 71 height 14
select select ""pending""
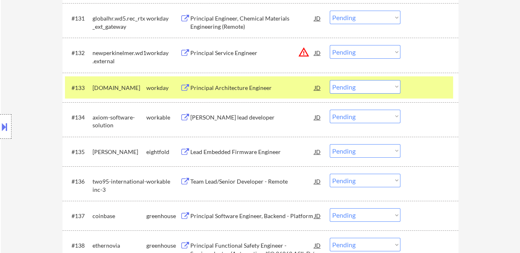
click at [415, 94] on div at bounding box center [430, 87] width 36 height 15
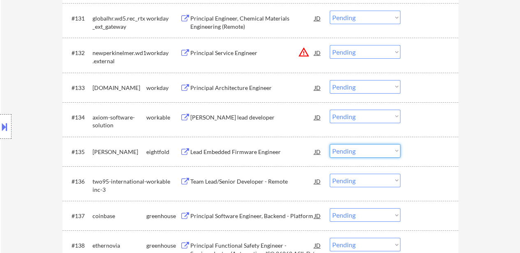
click at [386, 151] on select "Choose an option... Pending Applied Excluded (Questions) Excluded (Expired) Exc…" at bounding box center [365, 151] width 71 height 14
click at [330, 144] on select "Choose an option... Pending Applied Excluded (Questions) Excluded (Expired) Exc…" at bounding box center [365, 151] width 71 height 14
select select ""pending""
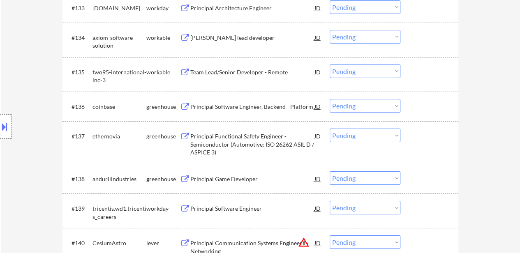
scroll to position [1397, 0]
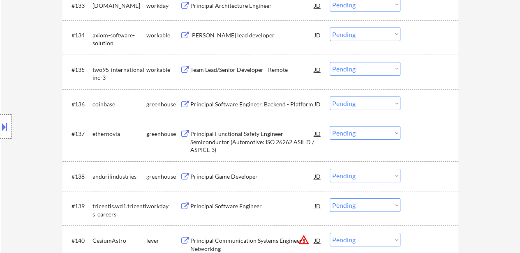
click at [389, 105] on select "Choose an option... Pending Applied Excluded (Questions) Excluded (Expired) Exc…" at bounding box center [365, 104] width 71 height 14
click at [330, 97] on select "Choose an option... Pending Applied Excluded (Questions) Excluded (Expired) Exc…" at bounding box center [365, 104] width 71 height 14
select select ""pending""
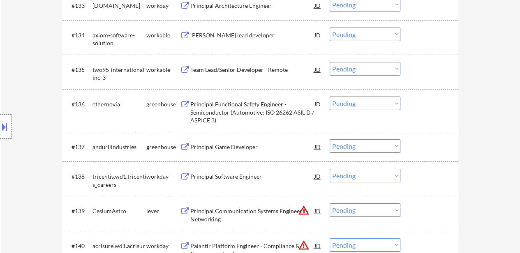
click at [247, 109] on div "Principal Functional Safety Engineer - Semiconductor (Automotive: ISO 26262 ASI…" at bounding box center [252, 112] width 124 height 24
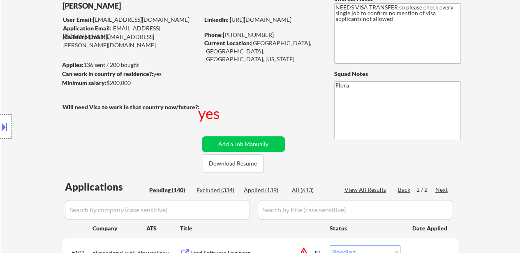
scroll to position [82, 0]
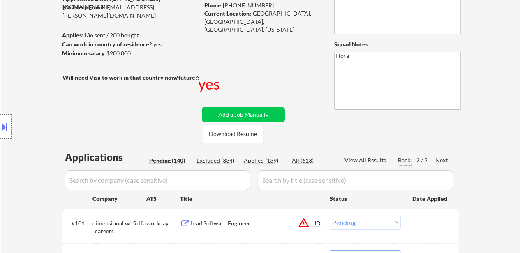
click at [402, 162] on div "Back" at bounding box center [404, 160] width 13 height 8
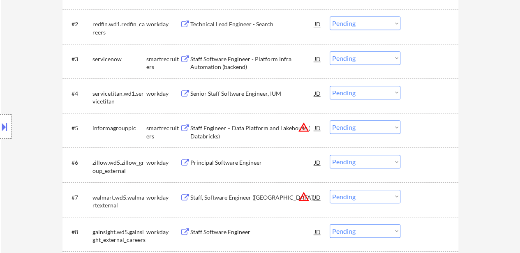
scroll to position [329, 0]
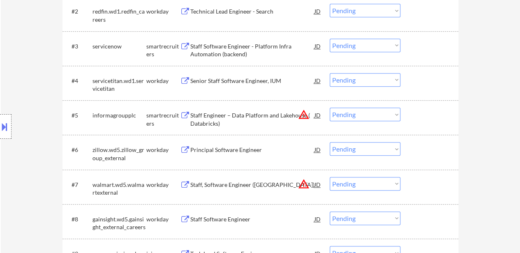
click at [249, 152] on div "Principal Software Engineer" at bounding box center [252, 150] width 124 height 8
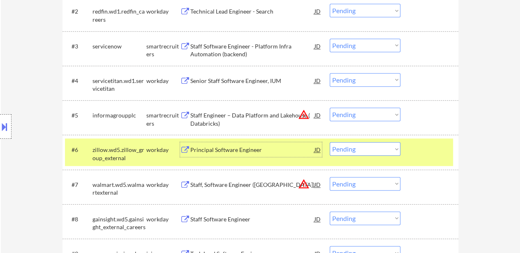
click at [362, 150] on select "Choose an option... Pending Applied Excluded (Questions) Excluded (Expired) Exc…" at bounding box center [365, 149] width 71 height 14
click at [330, 142] on select "Choose an option... Pending Applied Excluded (Questions) Excluded (Expired) Exc…" at bounding box center [365, 149] width 71 height 14
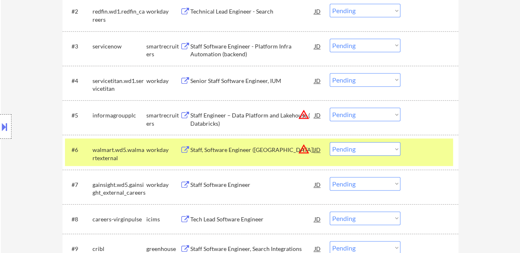
click at [390, 150] on select "Choose an option... Pending Applied Excluded (Questions) Excluded (Expired) Exc…" at bounding box center [365, 149] width 71 height 14
click at [330, 142] on select "Choose an option... Pending Applied Excluded (Questions) Excluded (Expired) Exc…" at bounding box center [365, 149] width 71 height 14
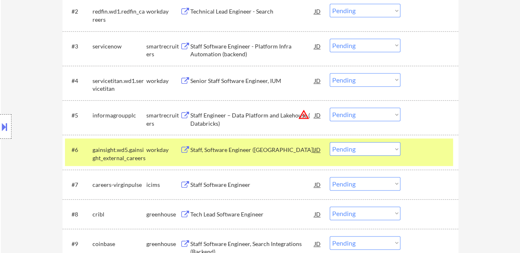
scroll to position [370, 0]
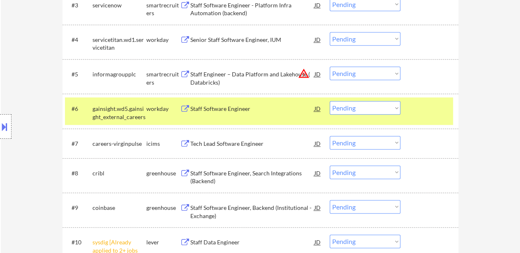
click at [219, 113] on div "Staff Software Engineer" at bounding box center [252, 108] width 124 height 15
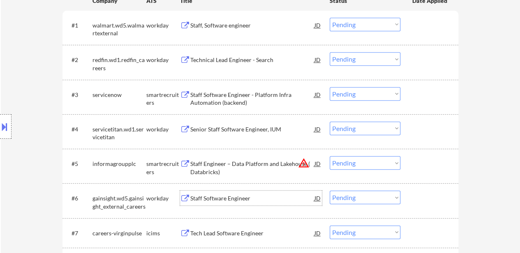
scroll to position [288, 0]
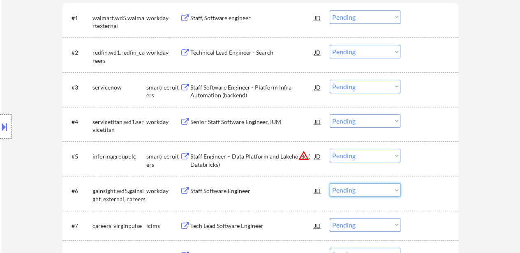
click at [379, 189] on select "Choose an option... Pending Applied Excluded (Questions) Excluded (Expired) Exc…" at bounding box center [365, 190] width 71 height 14
click at [330, 183] on select "Choose an option... Pending Applied Excluded (Questions) Excluded (Expired) Exc…" at bounding box center [365, 190] width 71 height 14
select select ""pending""
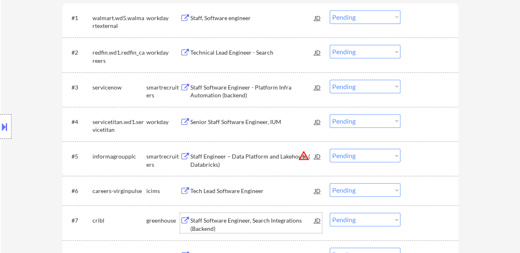
click at [262, 217] on div "Staff Software Engineer, Search Integrations (Backend)" at bounding box center [252, 225] width 124 height 16
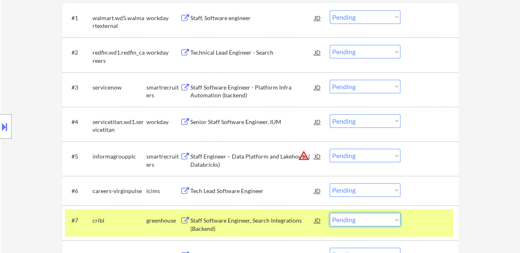
drag, startPoint x: 341, startPoint y: 219, endPoint x: 341, endPoint y: 214, distance: 5.3
click at [341, 219] on select "Choose an option... Pending Applied Excluded (Questions) Excluded (Expired) Exc…" at bounding box center [365, 220] width 71 height 14
click at [330, 213] on select "Choose an option... Pending Applied Excluded (Questions) Excluded (Expired) Exc…" at bounding box center [365, 220] width 71 height 14
select select ""pending""
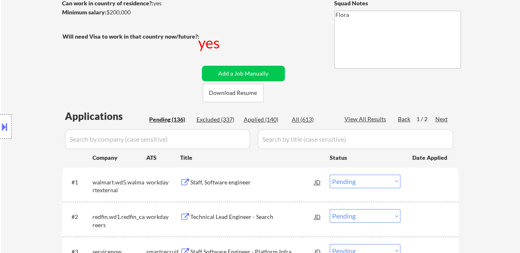
scroll to position [0, 0]
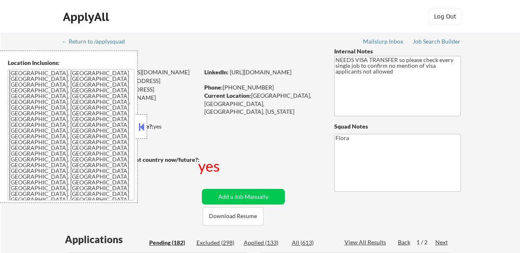
select select ""pending""
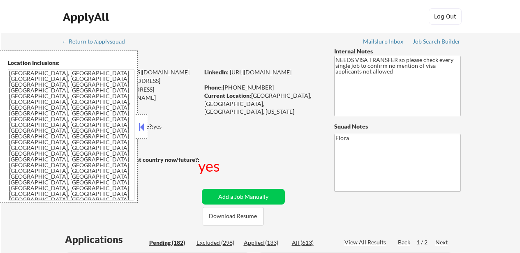
select select ""pending""
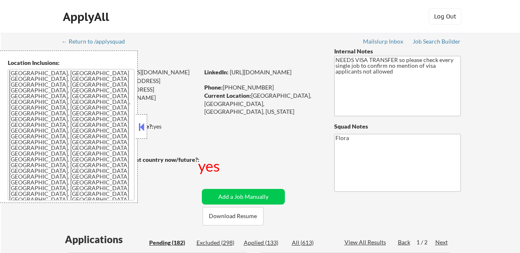
select select ""pending""
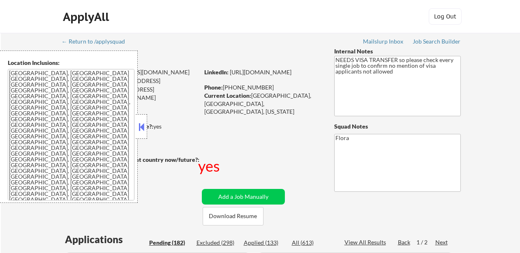
select select ""pending""
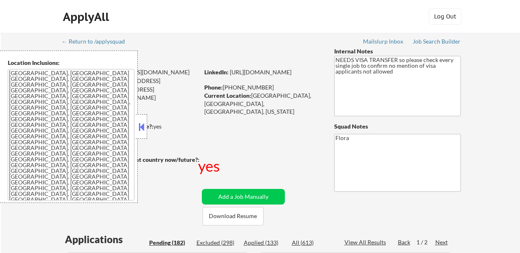
select select ""pending""
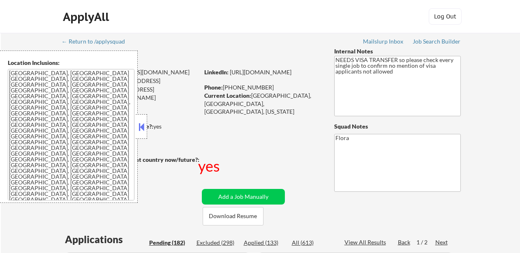
select select ""pending""
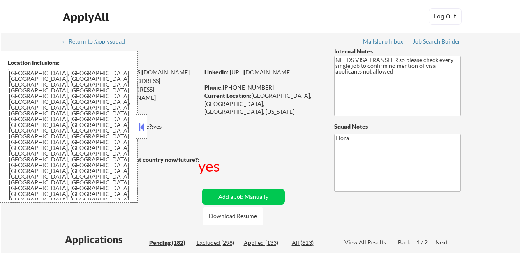
select select ""pending""
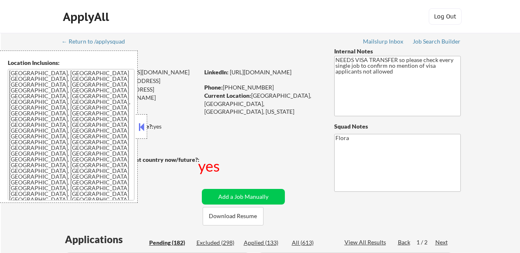
select select ""pending""
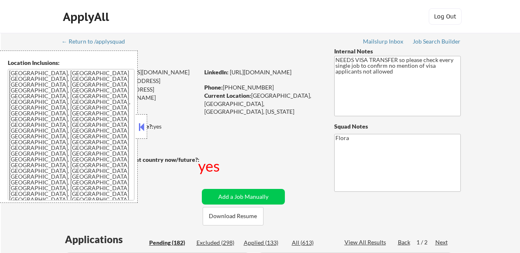
select select ""pending""
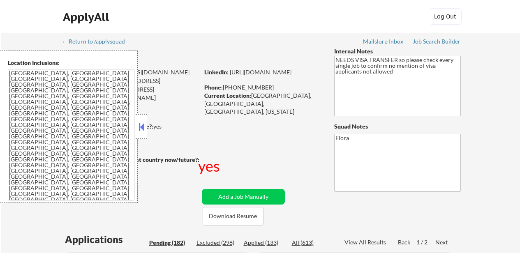
select select ""pending""
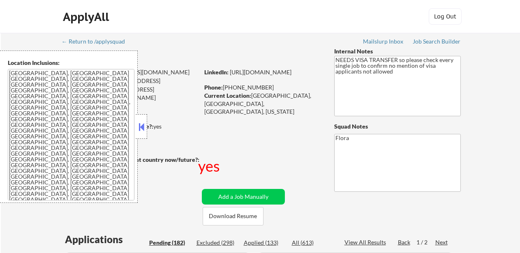
select select ""pending""
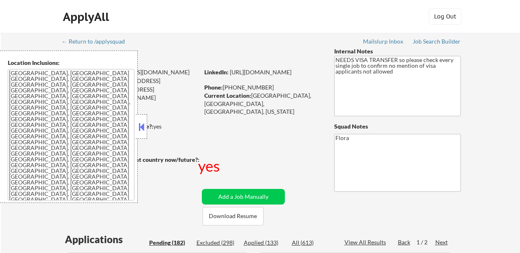
select select ""pending""
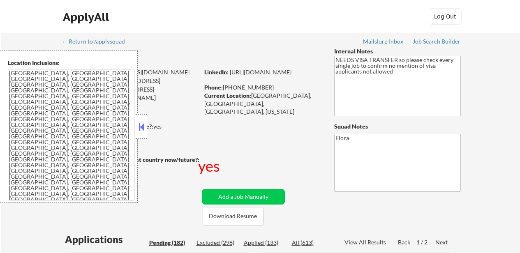
select select ""pending""
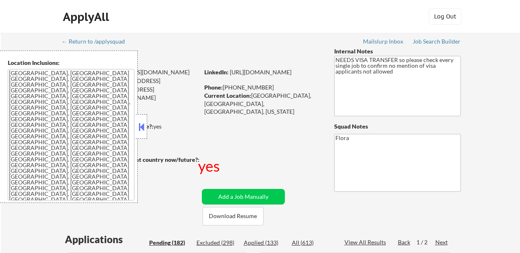
select select ""pending""
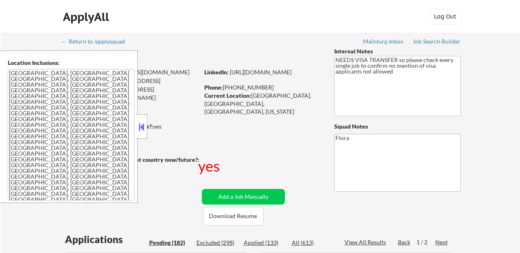
select select ""pending""
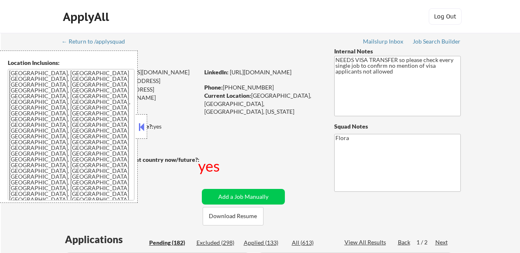
select select ""pending""
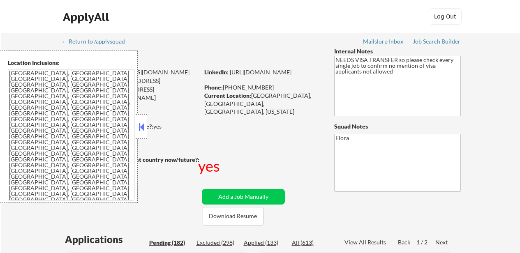
select select ""pending""
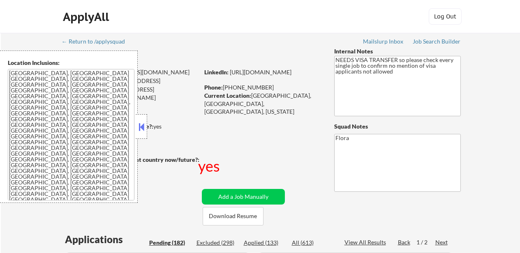
select select ""pending""
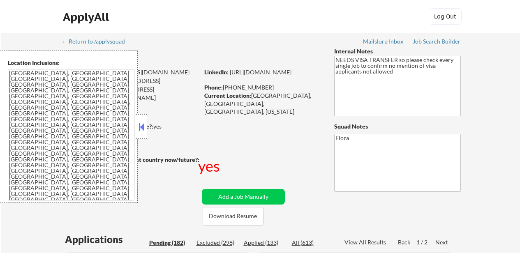
select select ""pending""
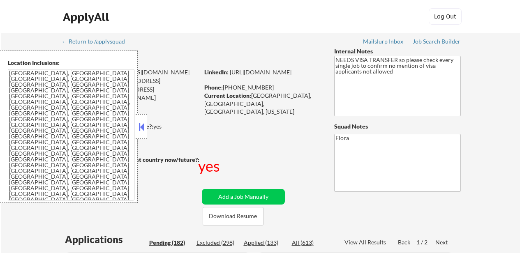
select select ""pending""
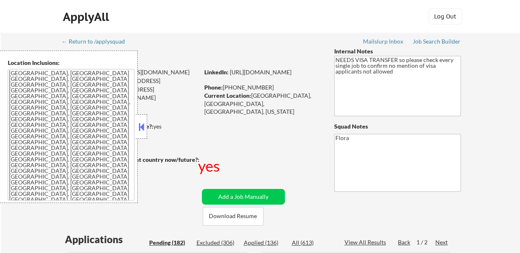
scroll to position [41, 0]
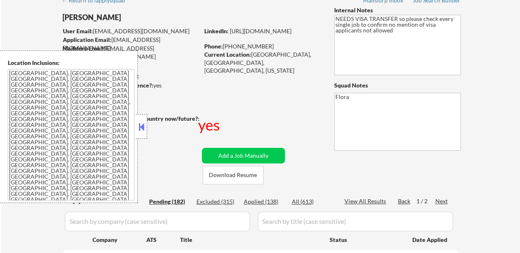
click at [145, 123] on button at bounding box center [141, 127] width 9 height 12
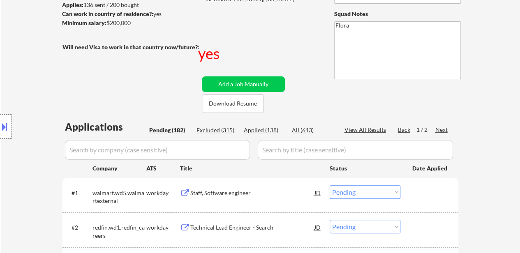
scroll to position [123, 0]
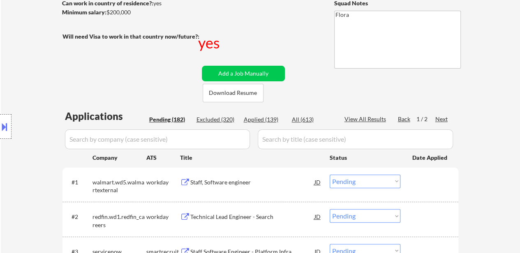
drag, startPoint x: 257, startPoint y: 119, endPoint x: 263, endPoint y: 122, distance: 6.8
click at [258, 119] on div "Applied (139)" at bounding box center [264, 119] width 41 height 8
select select ""applied""
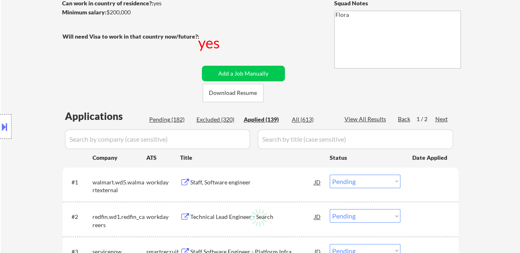
select select ""applied""
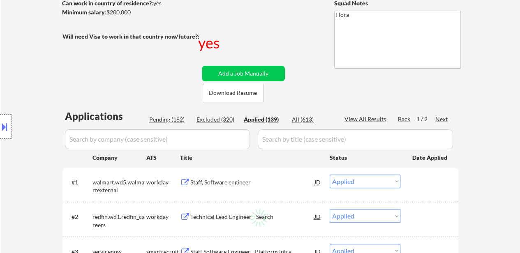
select select ""applied""
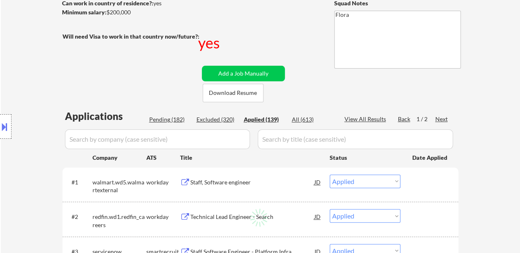
select select ""applied""
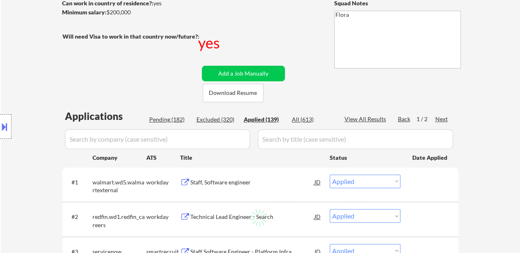
select select ""applied""
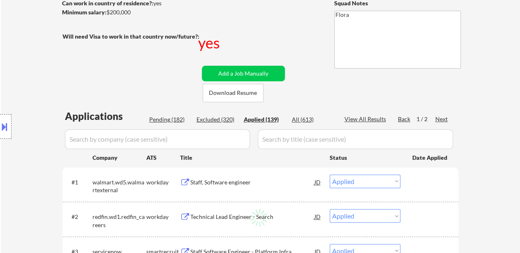
select select ""applied""
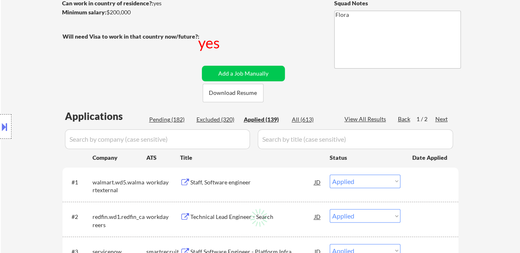
select select ""applied""
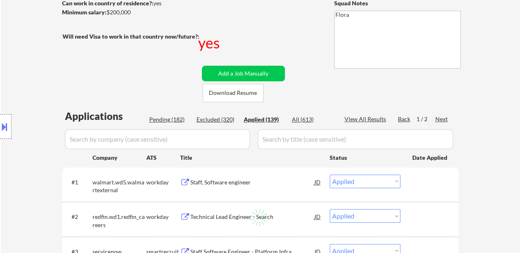
select select ""applied""
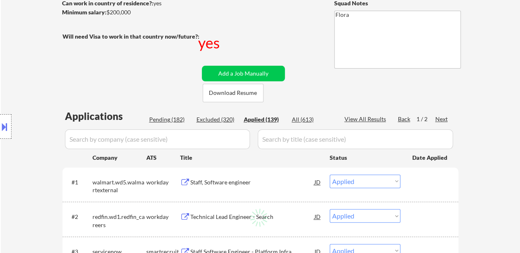
select select ""applied""
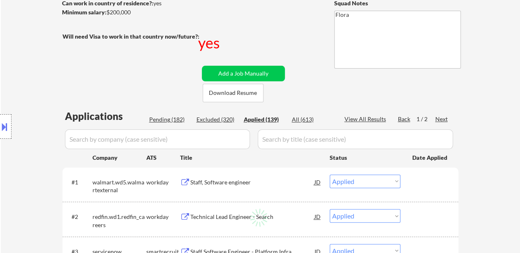
select select ""applied""
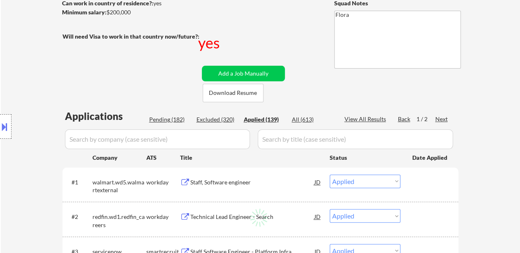
select select ""applied""
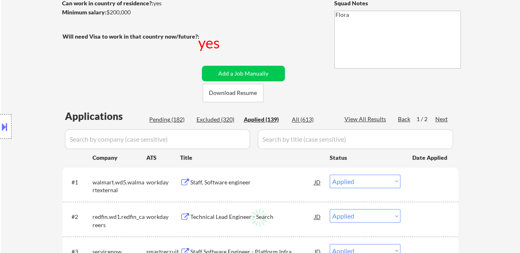
select select ""applied""
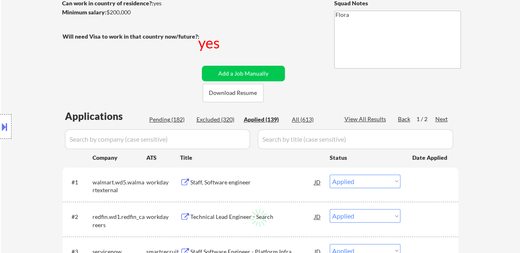
select select ""applied""
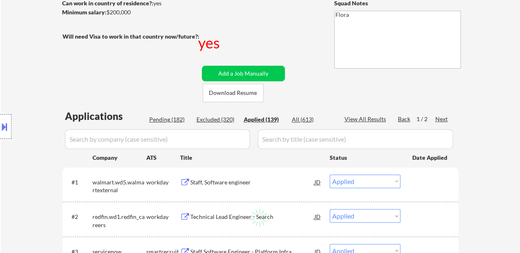
select select ""applied""
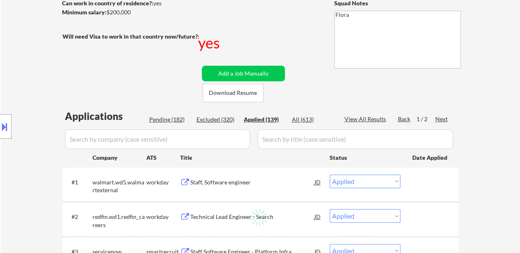
select select ""applied""
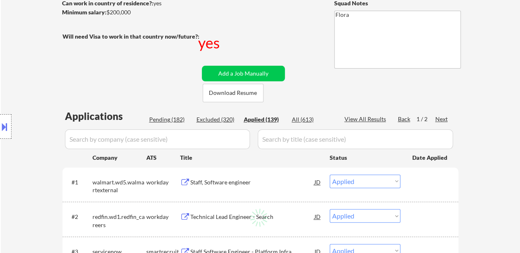
select select ""applied""
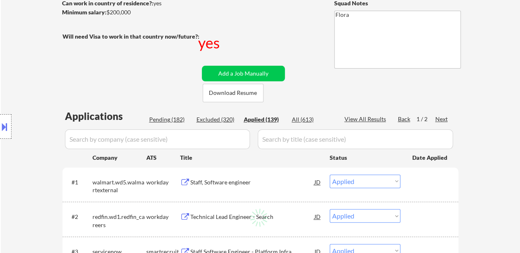
select select ""applied""
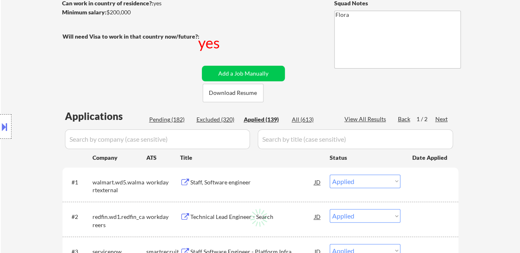
select select ""applied""
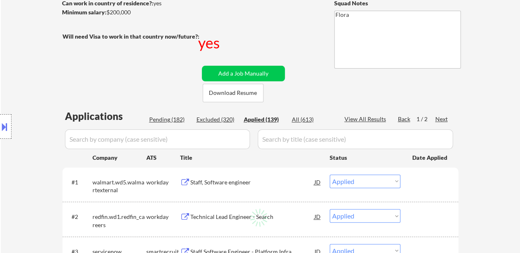
select select ""applied""
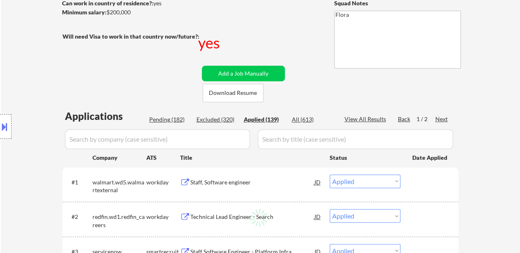
select select ""applied""
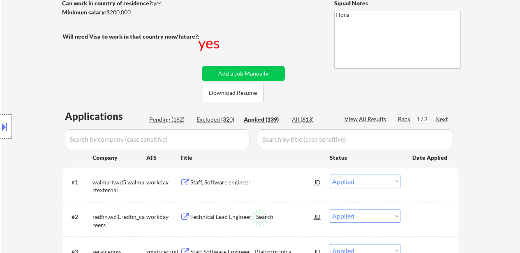
select select ""applied""
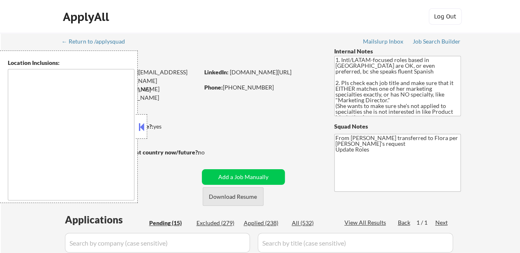
type textarea "West Palm Beach, FL Palm Beach, FL Lake Worth, FL Riviera Beach, FL Palm Spring…"
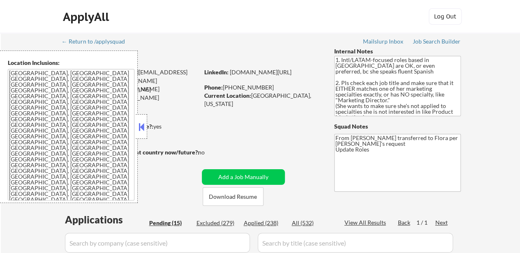
click at [242, 201] on button "Download Resume" at bounding box center [233, 196] width 61 height 18
select select ""pending""
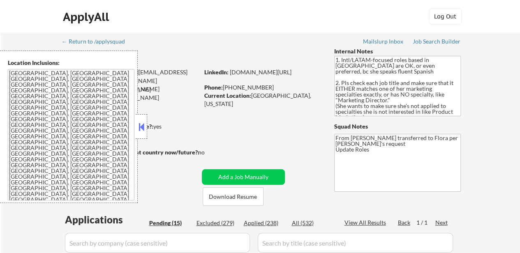
select select ""pending""
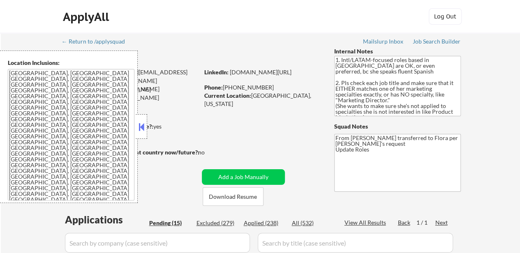
select select ""pending""
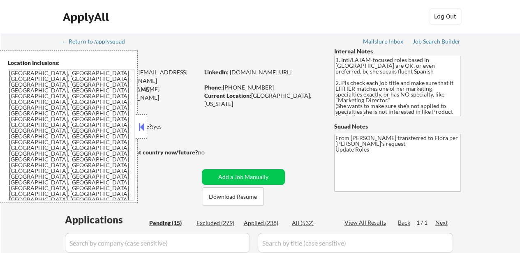
select select ""pending""
click at [240, 196] on button "Download Resume" at bounding box center [233, 196] width 61 height 18
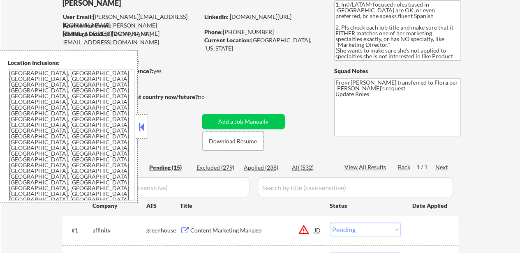
scroll to position [82, 0]
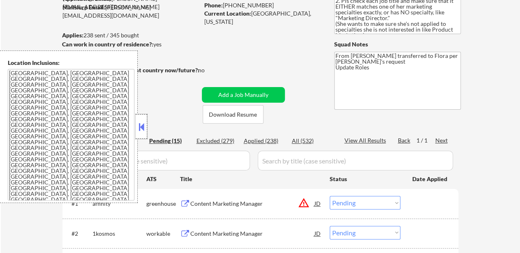
click at [136, 129] on div at bounding box center [142, 126] width 12 height 25
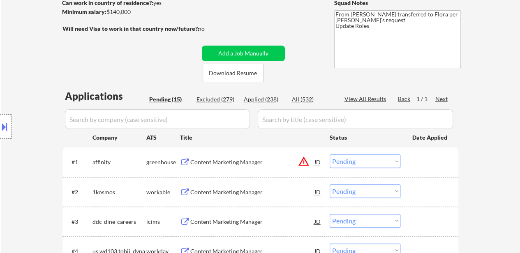
scroll to position [164, 0]
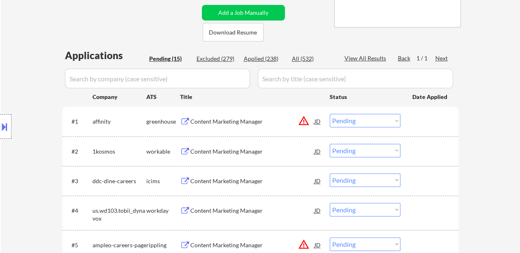
click at [210, 118] on div "Content Marketing Manager" at bounding box center [252, 122] width 124 height 8
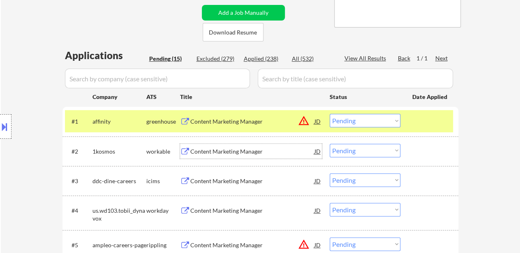
click at [242, 155] on div "Content Marketing Manager" at bounding box center [252, 152] width 124 height 8
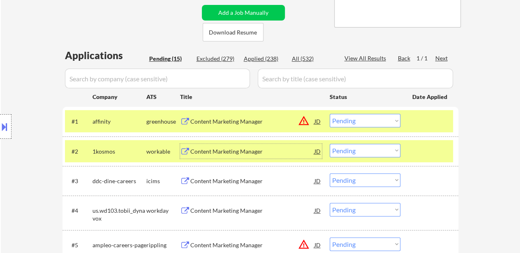
click at [270, 185] on div "Content Marketing Manager" at bounding box center [252, 180] width 124 height 15
